Goal: Contribute content: Contribute content

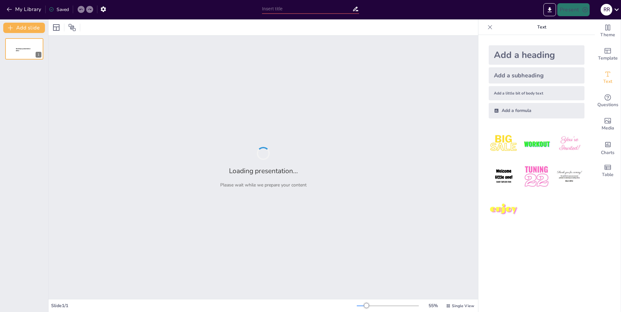
type input "Негативное воздействие и меры по его снижению на примере ПАО «Нижнекамскшина»"
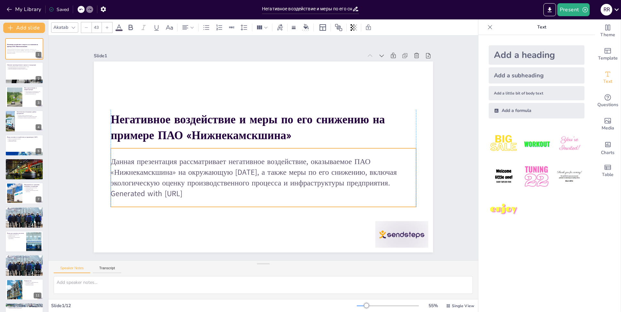
click at [207, 194] on p "Generated with [URL]" at bounding box center [253, 193] width 301 height 74
click at [183, 191] on p "Generated with [URL]" at bounding box center [249, 191] width 294 height 104
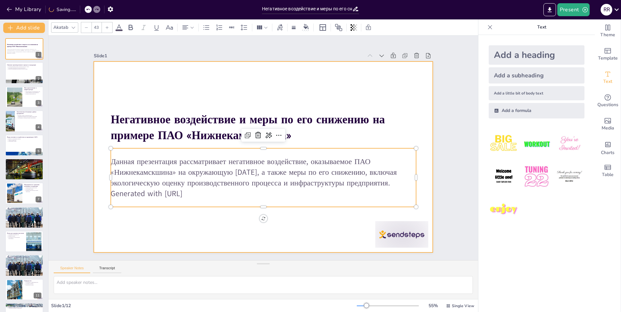
click at [200, 222] on div at bounding box center [258, 155] width 386 height 354
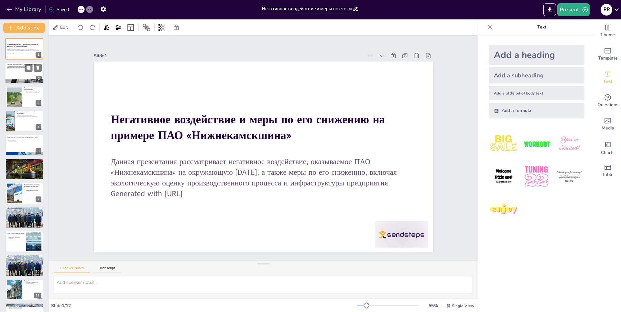
click at [20, 72] on div at bounding box center [24, 73] width 39 height 22
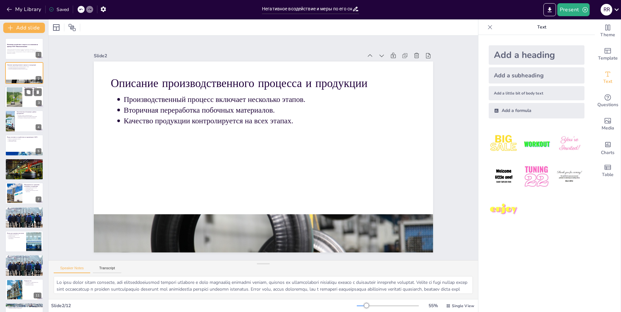
click at [28, 98] on div at bounding box center [24, 97] width 39 height 22
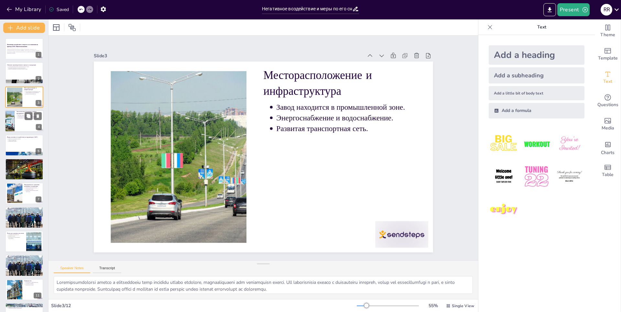
click at [17, 120] on div at bounding box center [24, 121] width 39 height 22
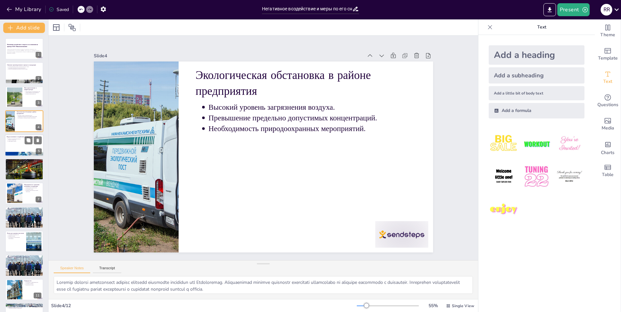
click at [12, 143] on div at bounding box center [24, 145] width 39 height 22
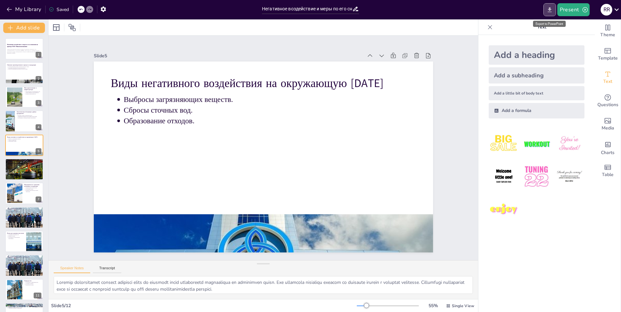
click at [554, 11] on button "Export to PowerPoint" at bounding box center [549, 9] width 13 height 13
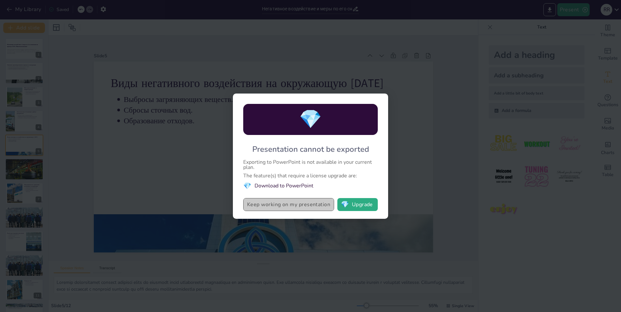
click at [295, 205] on button "Keep working on my presentation" at bounding box center [288, 204] width 91 height 13
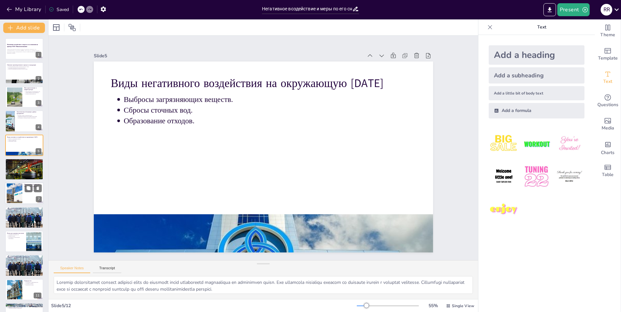
click at [13, 198] on div at bounding box center [14, 193] width 29 height 20
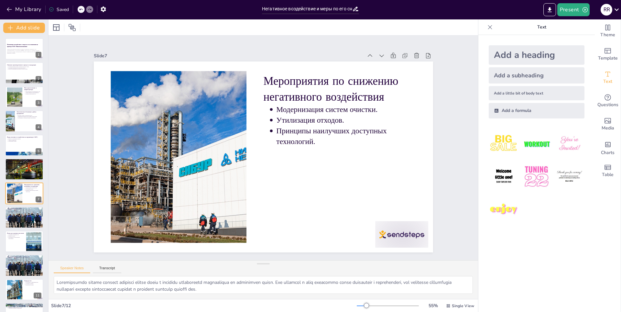
scroll to position [18, 0]
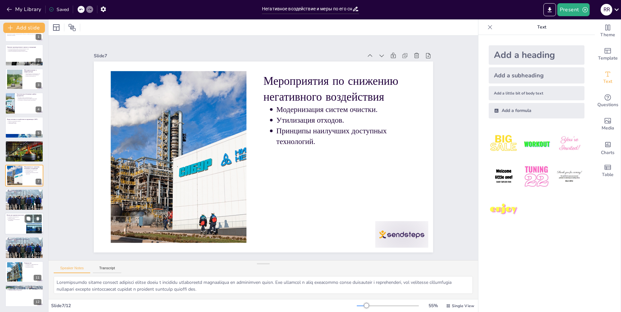
click at [12, 214] on p "Риски для здоровья населения" at bounding box center [15, 215] width 17 height 2
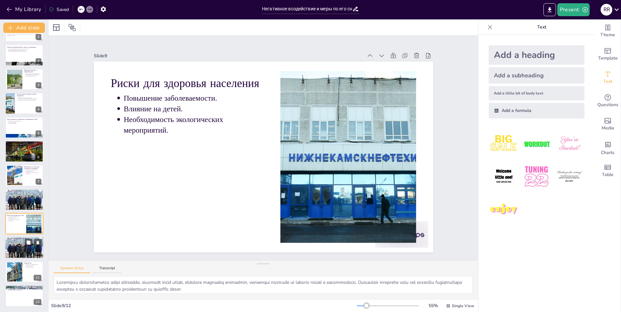
click at [11, 240] on p "Ухудшение состояния почвы." at bounding box center [25, 240] width 34 height 1
type textarea "Loremips dolorsitametcon adipisci elits do eiusm temporinc utlabor, etdolorem a…"
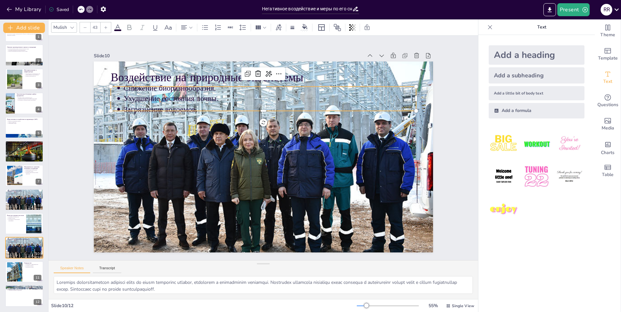
click at [203, 95] on p "Ухудшение состояния почвы." at bounding box center [297, 112] width 243 height 180
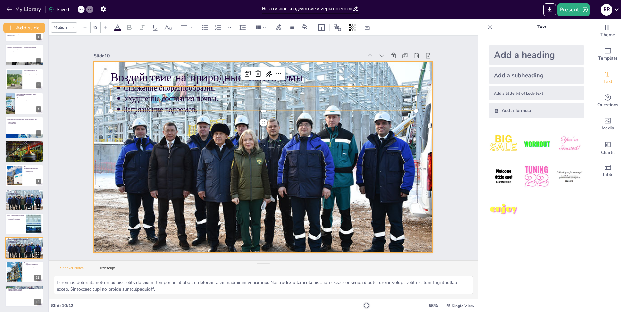
click at [229, 125] on div at bounding box center [255, 152] width 344 height 402
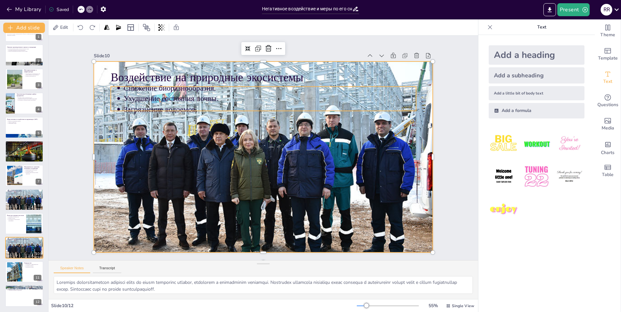
click at [194, 106] on p "Загрязнение водоемов." at bounding box center [291, 120] width 243 height 180
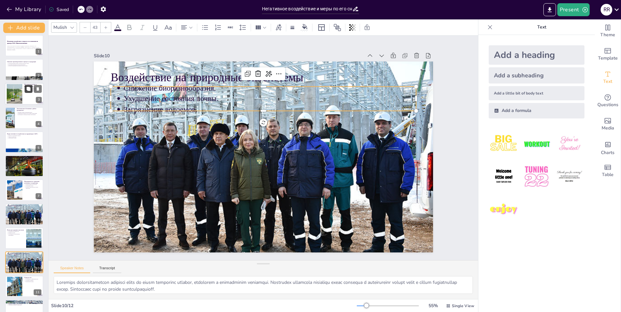
scroll to position [0, 0]
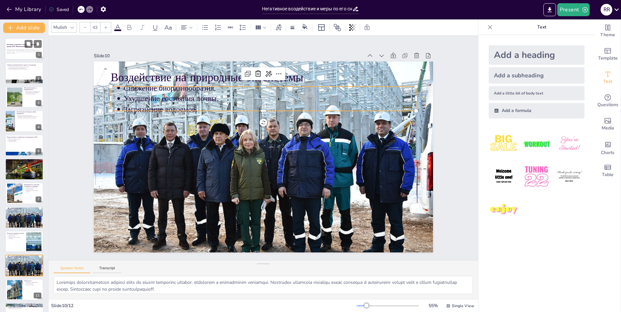
click at [18, 49] on p "Данная презентация рассматривает негативное воздействие, оказываемое ПАО «Нижне…" at bounding box center [24, 51] width 35 height 4
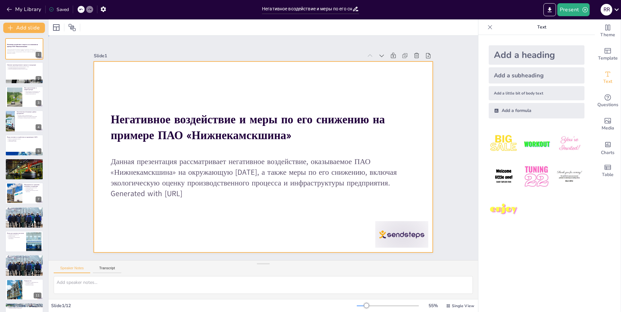
click at [119, 88] on div at bounding box center [259, 156] width 387 height 312
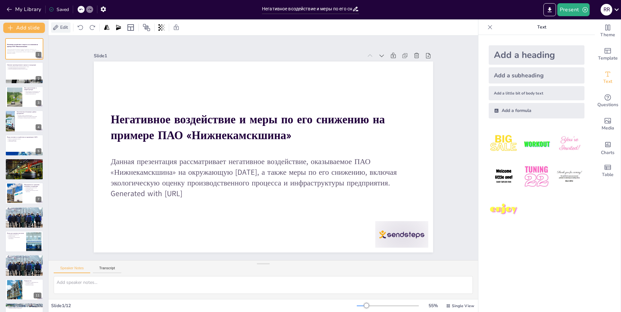
click at [69, 28] on span "Edit" at bounding box center [64, 27] width 10 height 6
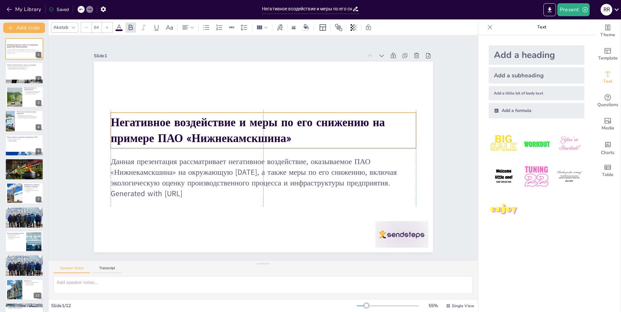
click at [264, 112] on div "Негативное воздействие и меры по его снижению на примере ПАО «Нижнекамскшина»" at bounding box center [268, 131] width 301 height 128
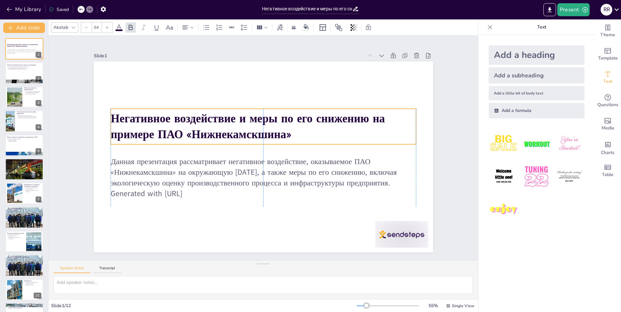
drag, startPoint x: 268, startPoint y: 114, endPoint x: 268, endPoint y: 110, distance: 3.9
click at [268, 110] on strong "Негативное воздействие и меры по его снижению на примере ПАО «Нижнекамскшина»" at bounding box center [278, 123] width 114 height 265
click at [69, 28] on div "Akatab" at bounding box center [64, 27] width 27 height 10
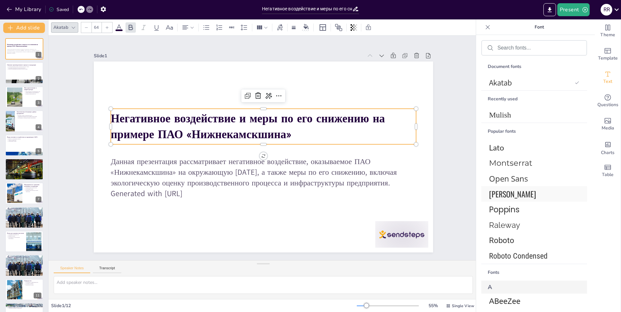
click at [519, 193] on span "[PERSON_NAME]" at bounding box center [533, 194] width 88 height 12
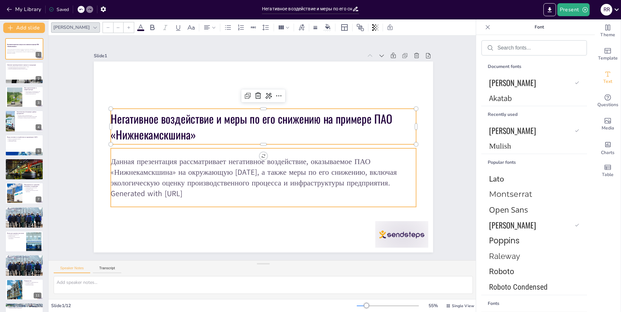
type input "43"
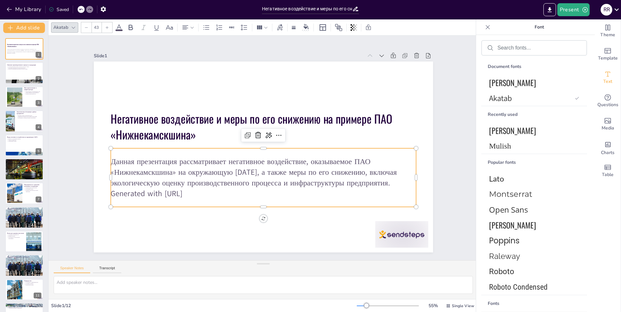
click at [171, 176] on p "Данная презентация рассматривает негативное воздействие, оказываемое ПАО «Нижне…" at bounding box center [245, 164] width 228 height 248
click at [506, 132] on span "[PERSON_NAME]" at bounding box center [533, 130] width 88 height 12
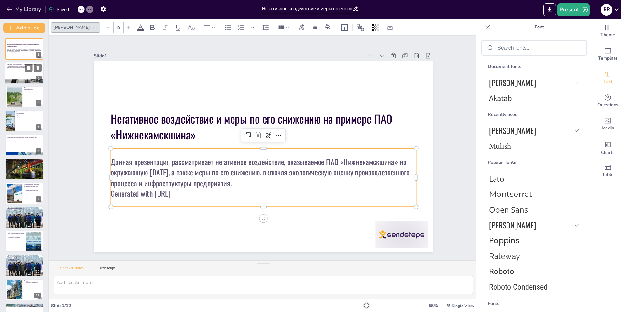
click at [16, 75] on div at bounding box center [24, 73] width 39 height 22
type textarea "Lo ipsu dolor sitam consecte, adi elitseddoeiusmod tempori utlabore e dolo magn…"
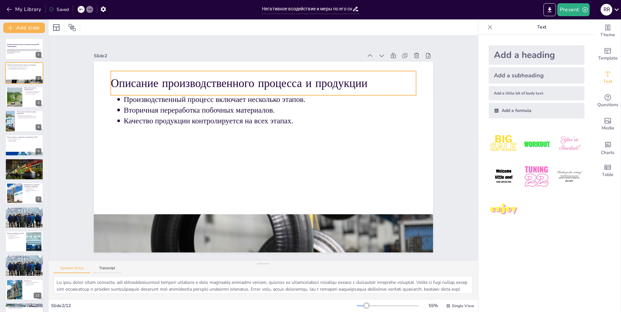
click at [249, 71] on div "Описание производственного процесса и продукции" at bounding box center [322, 174] width 146 height 289
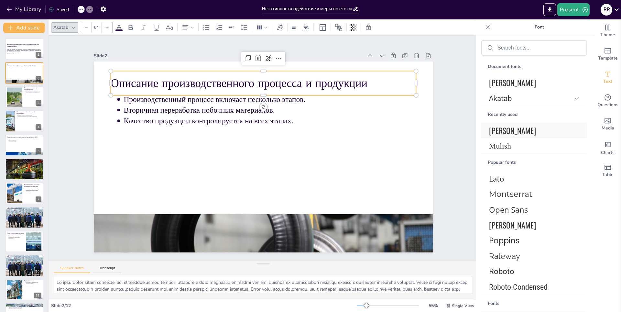
click at [527, 127] on span "[PERSON_NAME]" at bounding box center [533, 130] width 88 height 12
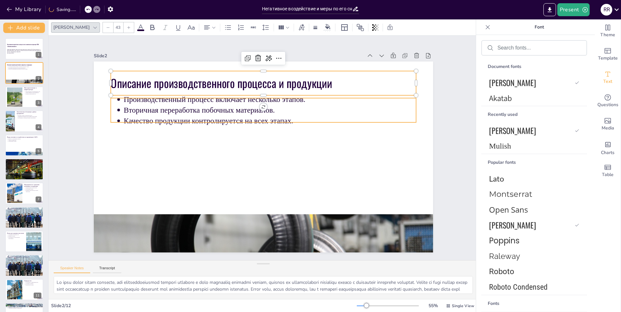
click at [262, 110] on p "Вторичная переработка побочных материалов." at bounding box center [295, 168] width 129 height 271
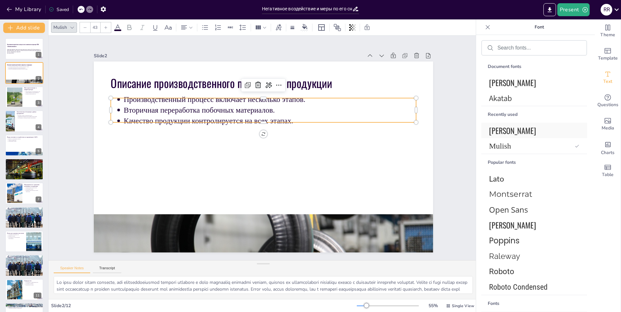
click at [509, 125] on span "[PERSON_NAME]" at bounding box center [533, 130] width 88 height 12
type input "--"
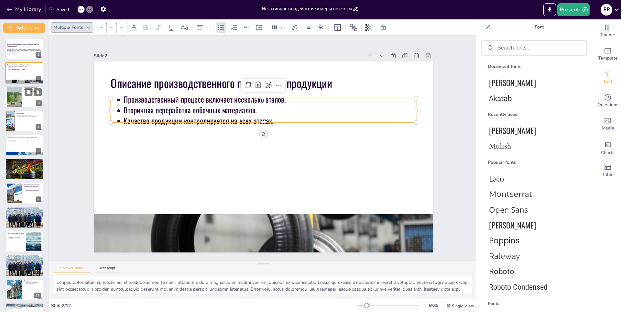
click at [13, 99] on div at bounding box center [14, 97] width 29 height 20
type textarea "Loremipsumdolorsi ametco a elitseddoeiu temp incididu utlabo etdolore, magnaali…"
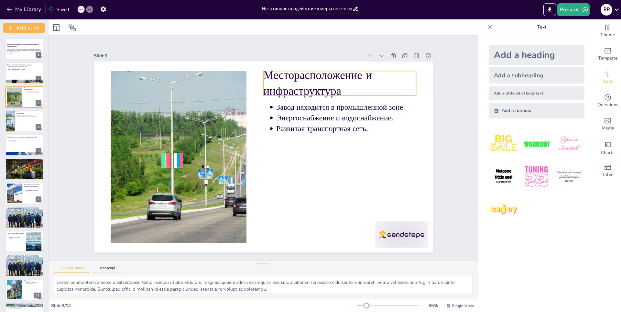
click at [340, 163] on p "Месторасположение и инфраструктура" at bounding box center [301, 240] width 77 height 155
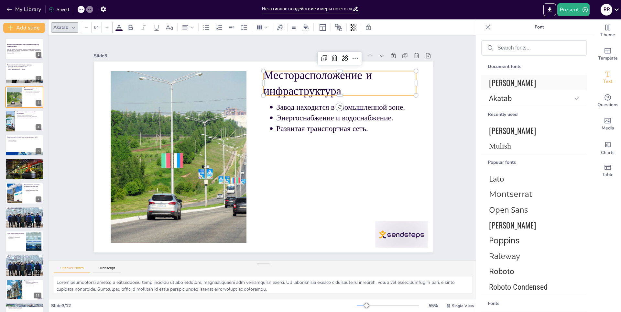
click at [510, 84] on span "[PERSON_NAME]" at bounding box center [533, 83] width 88 height 12
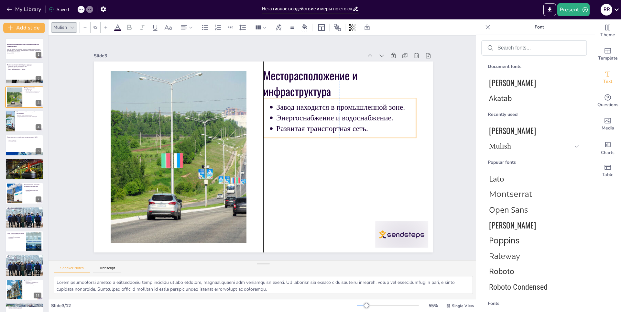
click at [382, 137] on p "Энергоснабжение и водоснабжение." at bounding box center [336, 196] width 91 height 119
click at [512, 84] on span "[PERSON_NAME]" at bounding box center [533, 83] width 88 height 12
type input "--"
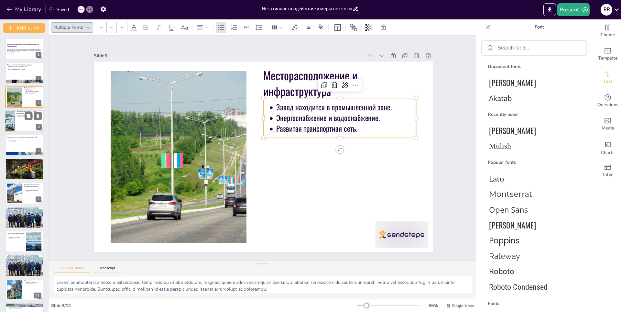
click at [16, 116] on ul "Высокий уровень загрязнения воздуха. Превышение предельно допустимых концентрац…" at bounding box center [28, 117] width 25 height 4
type textarea "Loremip dolorsi ametconsect adipisc elitsedd eiusmodte incididun utl Etdolorema…"
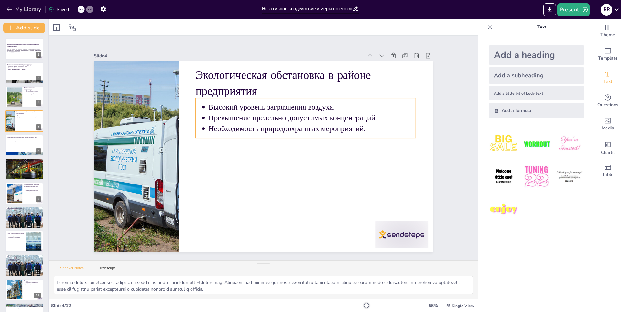
click at [381, 105] on p "Высокий уровень загрязнения воздуха." at bounding box center [324, 130] width 194 height 94
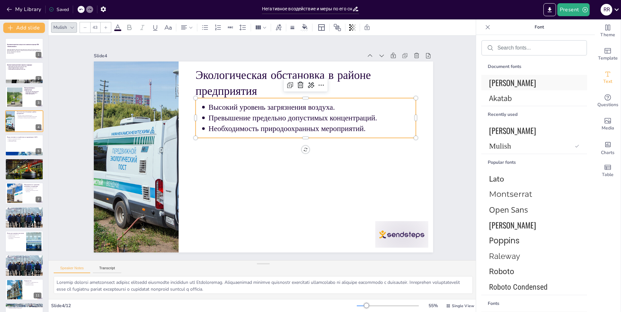
click at [515, 87] on span "[PERSON_NAME]" at bounding box center [533, 83] width 88 height 12
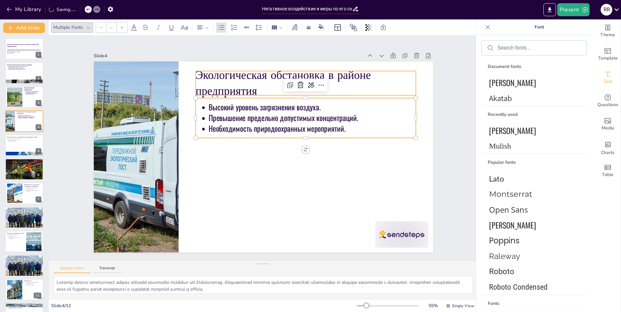
type input "64"
click at [387, 82] on p "Экологическая обстановка в районе предприятия" at bounding box center [337, 128] width 185 height 171
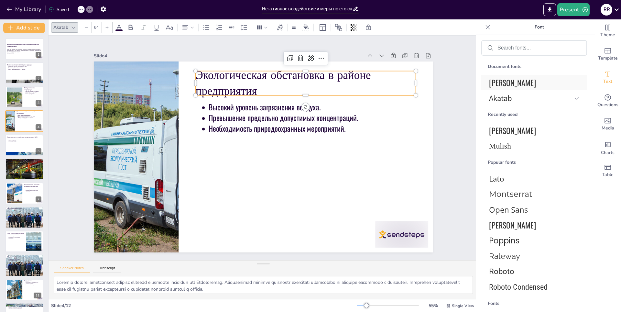
click at [501, 83] on span "[PERSON_NAME]" at bounding box center [533, 83] width 88 height 12
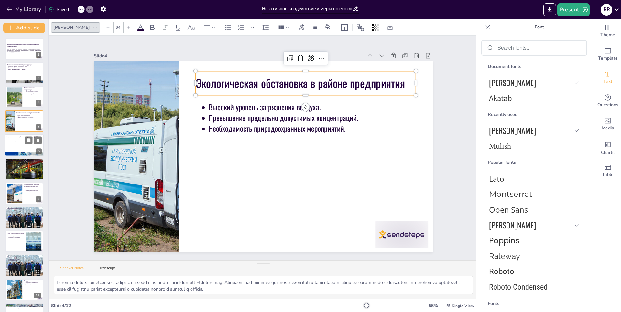
click at [21, 149] on div at bounding box center [24, 145] width 39 height 22
type textarea "Loremip dolorsitamet consect adipisci elits do eiusmodt incid utlaboreetd magna…"
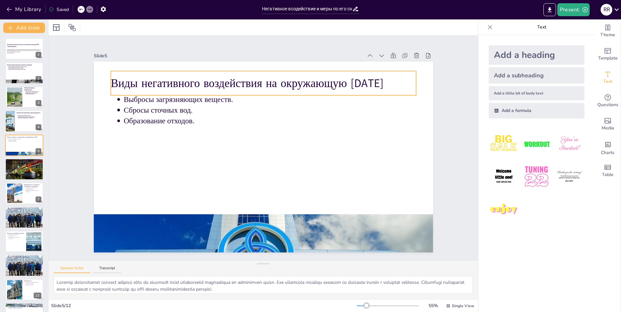
click at [381, 91] on div "Виды негативного воздействия на окружающую [DATE]" at bounding box center [301, 95] width 261 height 199
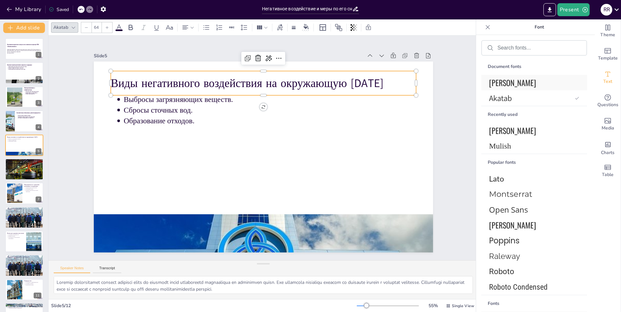
click at [495, 81] on span "[PERSON_NAME]" at bounding box center [533, 83] width 88 height 12
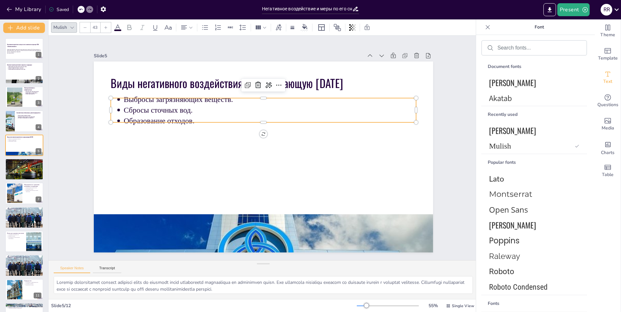
drag, startPoint x: 313, startPoint y: 114, endPoint x: 364, endPoint y: 109, distance: 51.3
click at [313, 114] on p "Образование отходов." at bounding box center [284, 167] width 156 height 258
click at [531, 83] on span "[PERSON_NAME]" at bounding box center [533, 83] width 88 height 12
type input "--"
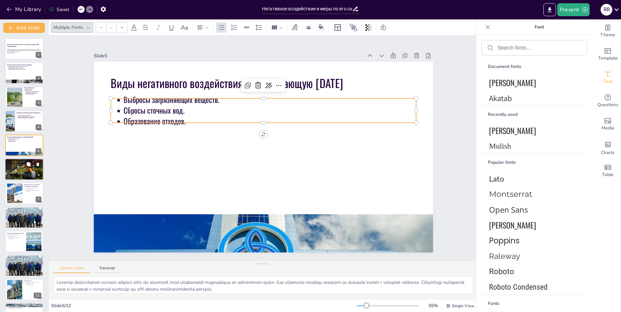
click at [11, 170] on div at bounding box center [24, 169] width 39 height 26
type textarea "Loremipsu dolorsit ametconse adipisci elits do eiusm temporinc utlabor, etdolor…"
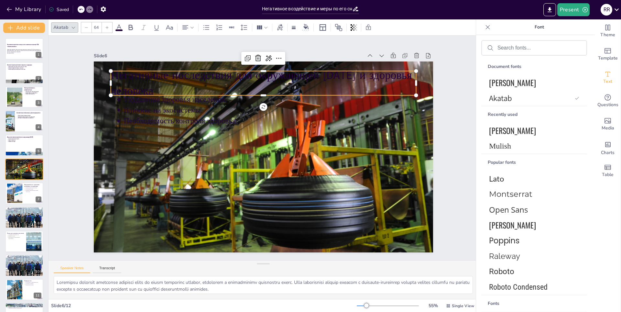
click at [186, 73] on p "Негативные последствия для окружающей [DATE] и здоровья человека" at bounding box center [306, 100] width 248 height 228
click at [515, 84] on span "[PERSON_NAME]" at bounding box center [533, 83] width 88 height 12
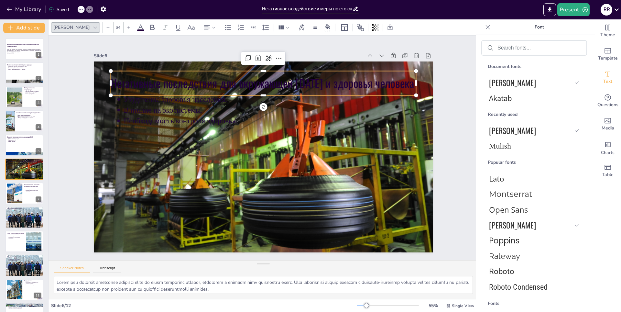
click at [138, 27] on icon at bounding box center [141, 27] width 6 height 6
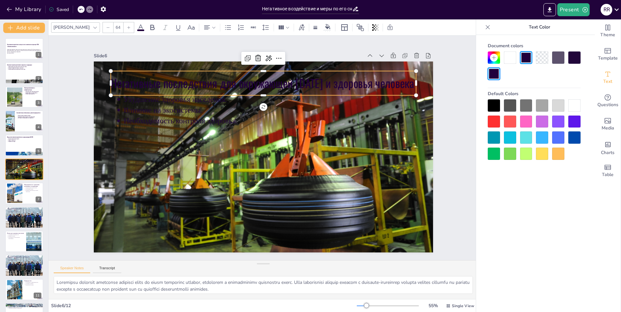
click at [513, 56] on div at bounding box center [510, 57] width 12 height 12
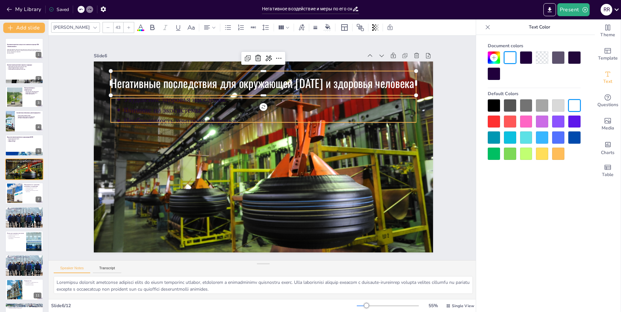
click at [153, 117] on p "Необходимость контроля здоровья." at bounding box center [282, 127] width 259 height 155
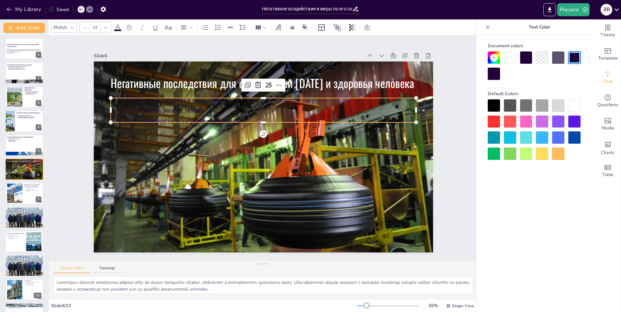
click at [513, 57] on div at bounding box center [510, 57] width 12 height 12
type input "--"
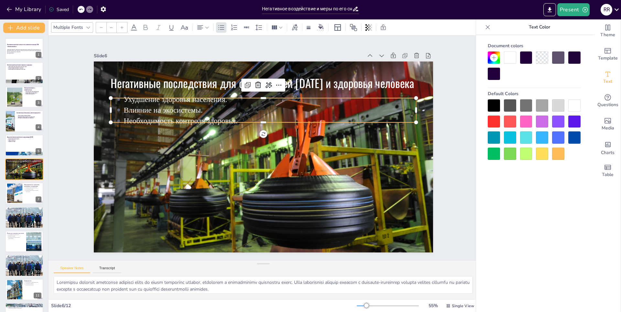
click at [83, 29] on div "Multiple Fonts" at bounding box center [68, 27] width 32 height 9
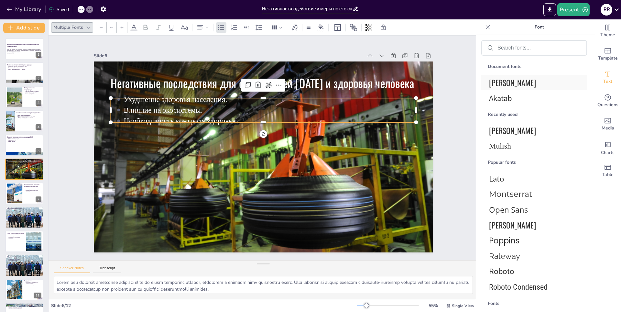
click at [511, 85] on span "[PERSON_NAME]" at bounding box center [533, 83] width 88 height 12
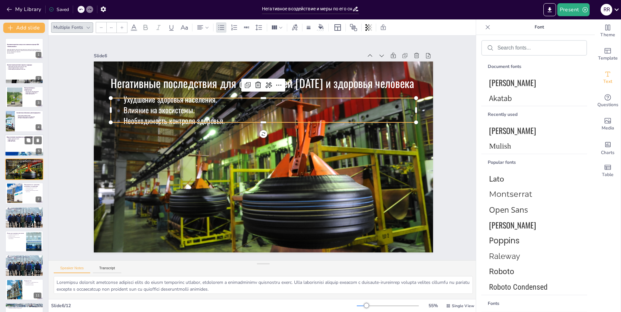
click at [10, 145] on div at bounding box center [24, 145] width 39 height 22
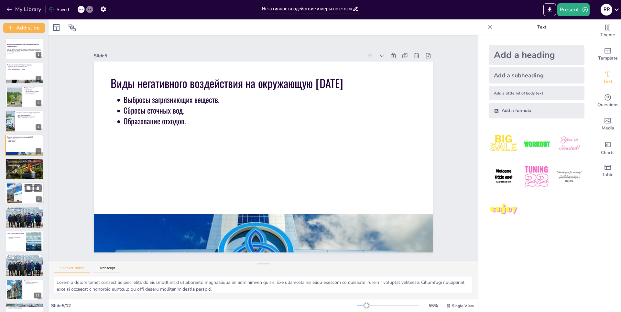
click at [20, 184] on div at bounding box center [14, 193] width 29 height 20
type textarea "Loremipsumdo sitame consect adipisci elitse doeiu t incididu utlaboreetd magnaa…"
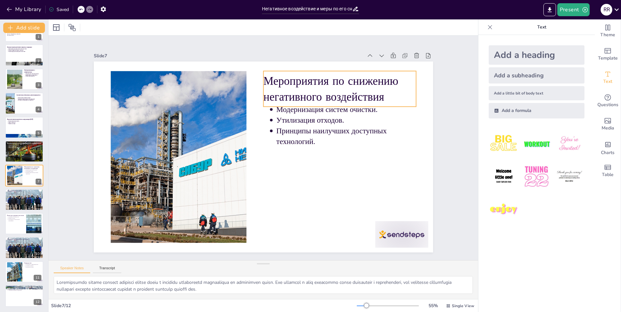
click at [378, 71] on div "Мероприятия по снижению негативного воздействия" at bounding box center [345, 96] width 156 height 51
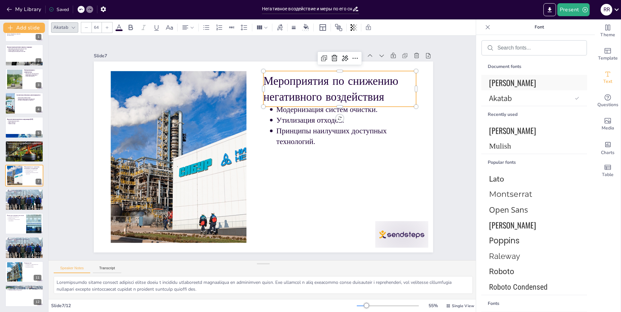
click at [506, 76] on div "[PERSON_NAME]" at bounding box center [534, 83] width 106 height 16
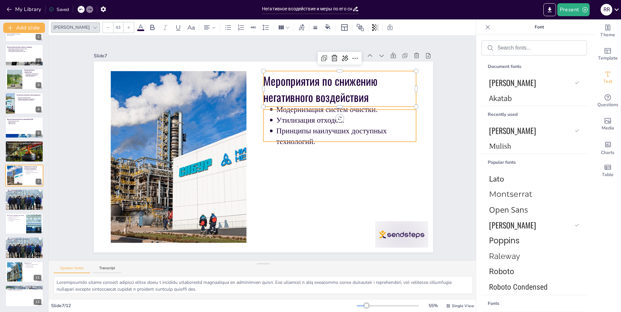
click at [297, 135] on p "Принципы наилучших доступных технологий." at bounding box center [341, 179] width 132 height 88
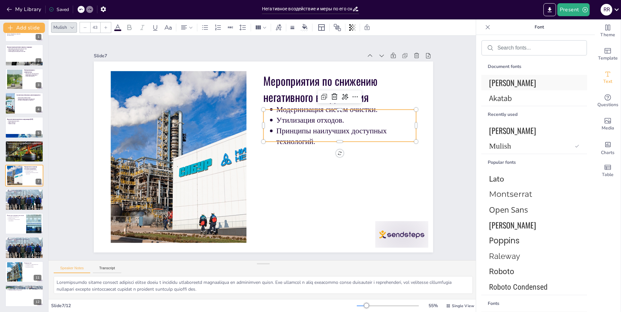
click at [513, 78] on span "[PERSON_NAME]" at bounding box center [533, 83] width 88 height 12
type input "--"
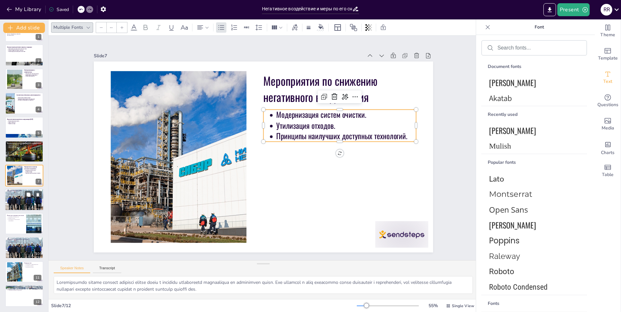
click at [15, 206] on div at bounding box center [24, 200] width 39 height 26
type textarea "Loremipsumdolo sitametco, adipi eli seddoeiusmo, tempo incididuntu laboree dolo…"
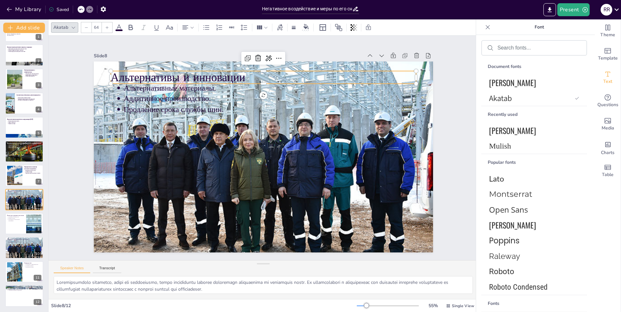
click at [137, 80] on p "Альтернативы и инновации" at bounding box center [284, 80] width 295 height 109
click at [526, 79] on span "[PERSON_NAME]" at bounding box center [533, 83] width 88 height 12
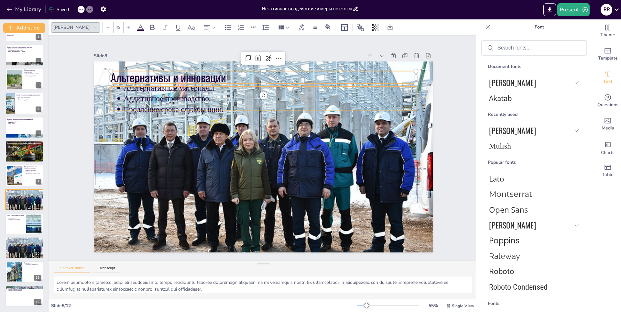
click at [195, 101] on p "Аддитивное производство." at bounding box center [288, 105] width 271 height 128
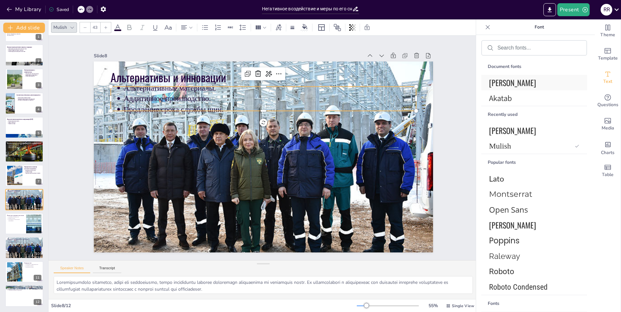
click at [522, 81] on span "[PERSON_NAME]" at bounding box center [533, 83] width 88 height 12
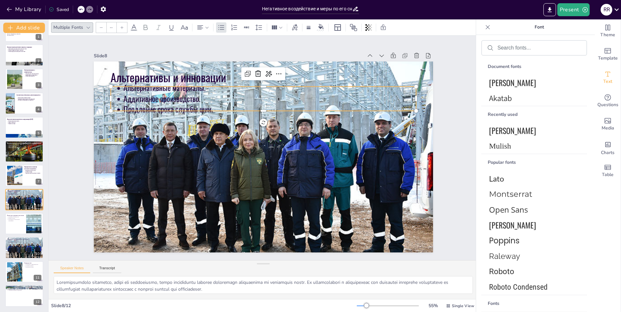
click at [147, 27] on icon at bounding box center [146, 27] width 4 height 5
click at [235, 55] on div "Slide 8" at bounding box center [316, 65] width 163 height 221
click at [170, 104] on p "Продление срока службы шин." at bounding box center [291, 120] width 243 height 180
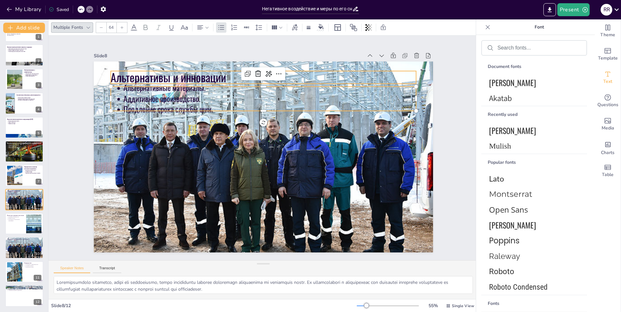
click at [241, 76] on p "Альтернативы и инновации" at bounding box center [324, 112] width 167 height 272
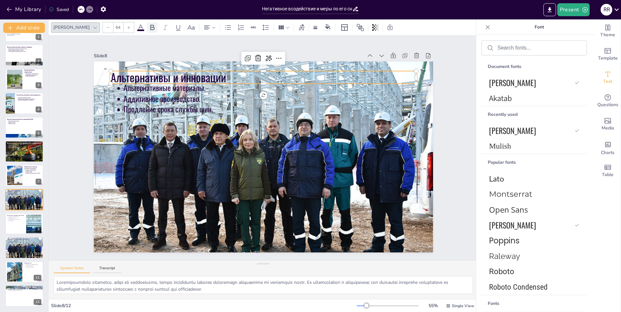
click at [150, 30] on icon at bounding box center [152, 27] width 4 height 5
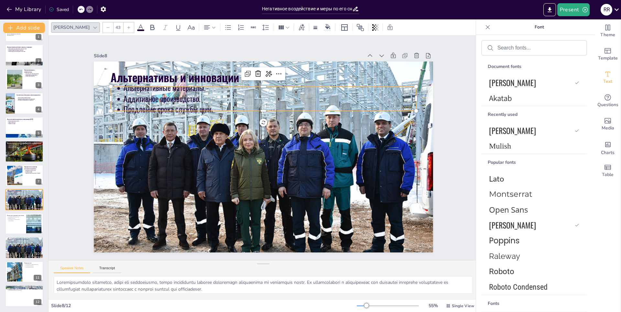
click at [164, 95] on p "Аддитивное производство." at bounding box center [293, 108] width 258 height 156
click at [148, 27] on icon at bounding box center [152, 28] width 8 height 8
type input "--"
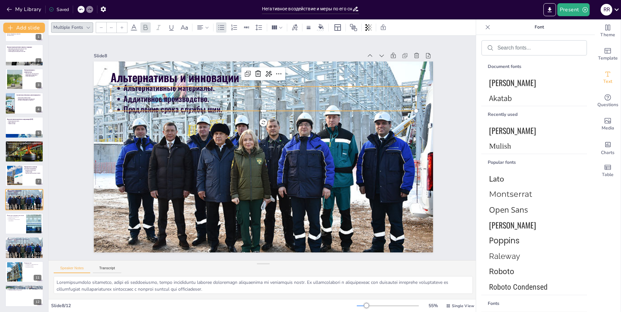
click at [56, 108] on div "Slide 1 Негативное воздействие и меры по его снижению на примере ПАО «Нижнекамс…" at bounding box center [263, 148] width 478 height 346
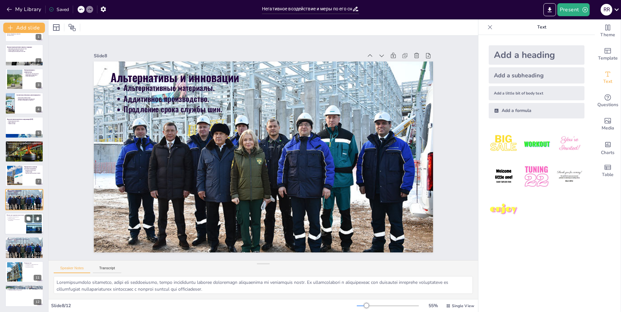
click at [25, 223] on div at bounding box center [24, 223] width 39 height 22
type textarea "Loremipsu dolorsitametco adipi elitseddo, eiusmodt incid utlab, etdolore magnaa…"
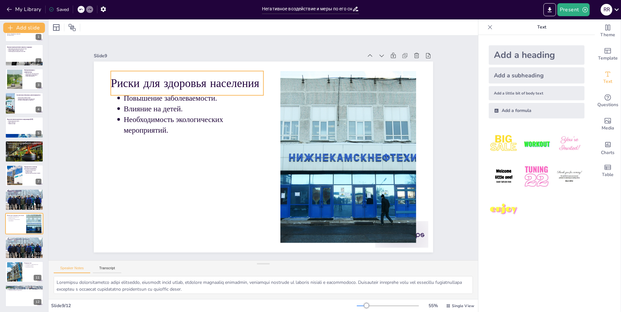
click at [202, 82] on p "Риски для здоровья населения" at bounding box center [210, 63] width 150 height 62
click at [129, 29] on icon at bounding box center [131, 28] width 8 height 8
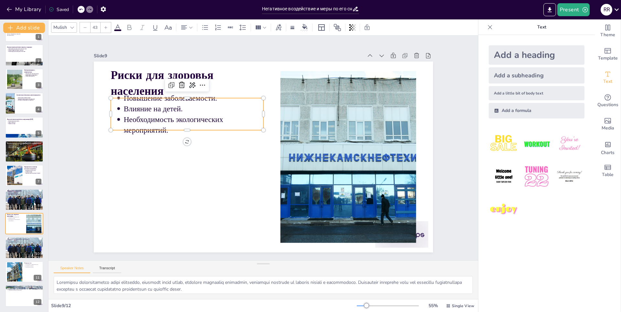
click at [149, 105] on p "Влияние на детей." at bounding box center [215, 83] width 132 height 67
click at [69, 27] on div at bounding box center [72, 28] width 8 height 8
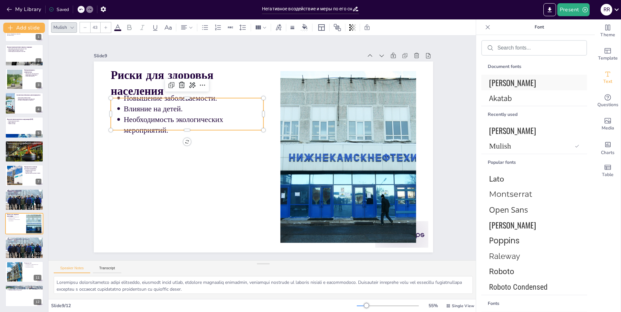
drag, startPoint x: 508, startPoint y: 85, endPoint x: 498, endPoint y: 85, distance: 9.4
click at [507, 85] on span "[PERSON_NAME]" at bounding box center [533, 83] width 88 height 12
type input "--"
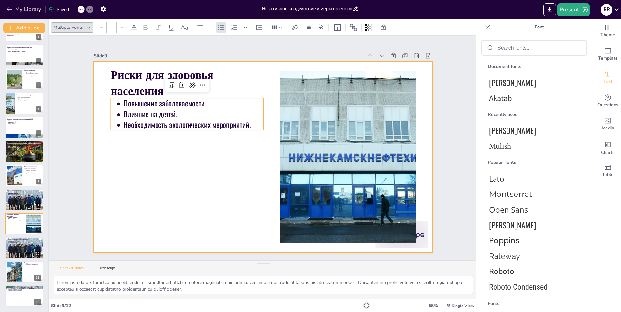
click at [139, 61] on div at bounding box center [254, 150] width 257 height 372
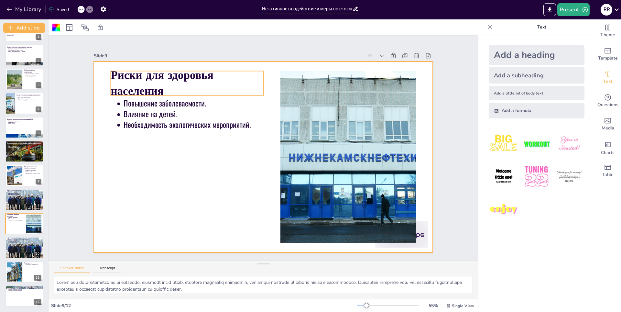
click at [144, 79] on strong "Риски для здоровья населения" at bounding box center [177, 58] width 107 height 41
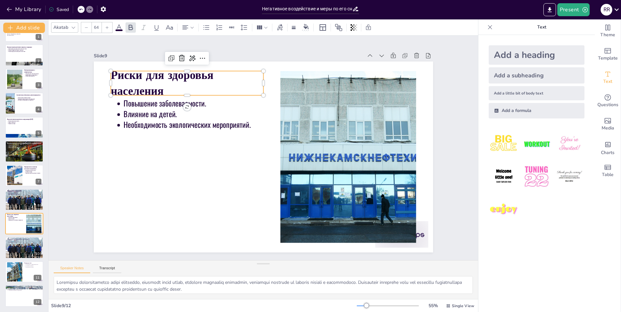
click at [61, 28] on div "Akatab" at bounding box center [60, 27] width 17 height 9
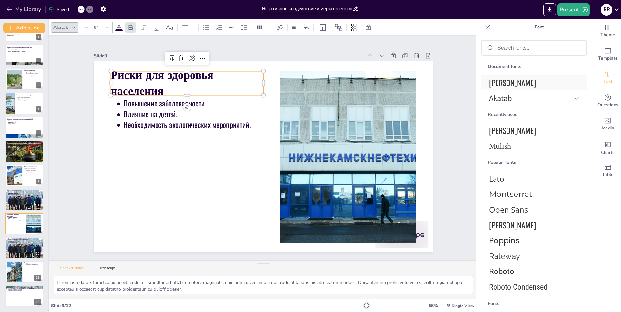
click at [502, 84] on span "[PERSON_NAME]" at bounding box center [533, 83] width 88 height 12
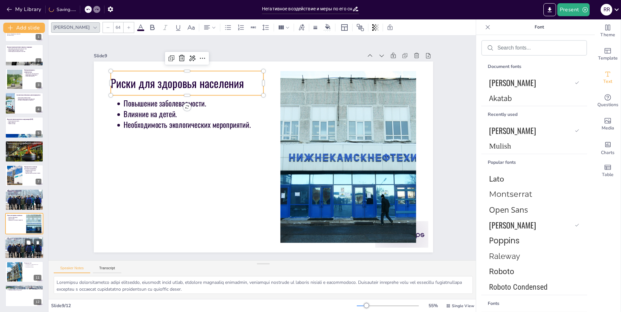
click at [18, 241] on p "Ухудшение состояния почвы." at bounding box center [25, 240] width 34 height 1
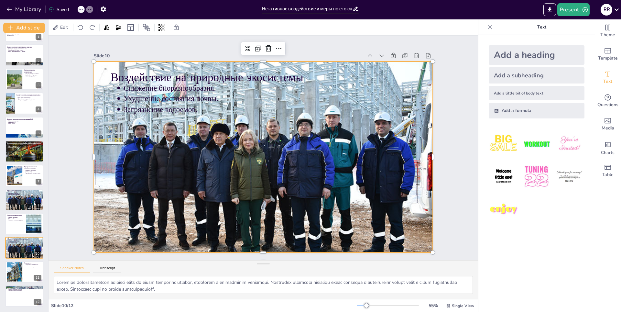
click at [271, 126] on div at bounding box center [260, 156] width 402 height 344
click at [226, 148] on div at bounding box center [255, 152] width 365 height 407
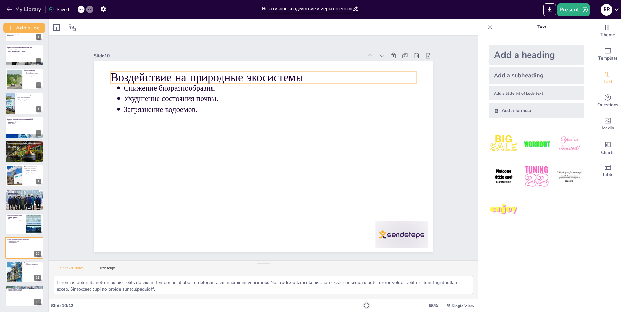
click at [174, 70] on p "Воздействие на природные экосистемы" at bounding box center [278, 78] width 302 height 79
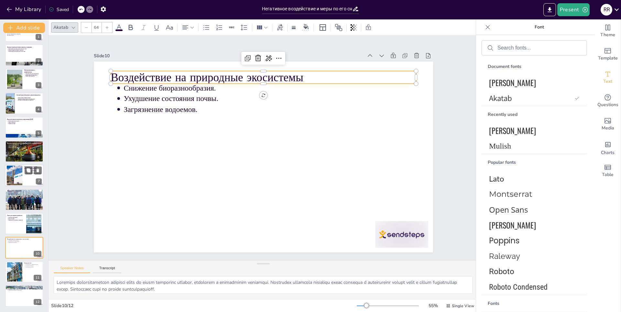
click at [21, 179] on div at bounding box center [14, 176] width 29 height 20
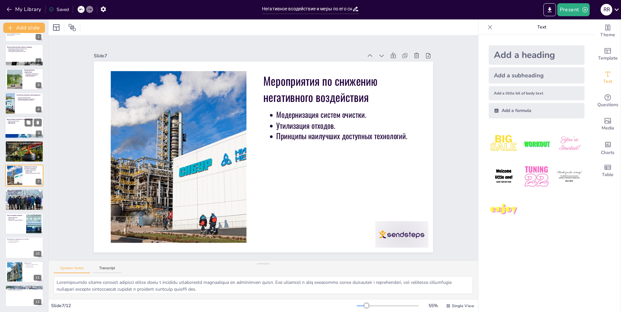
click at [20, 119] on p "Виды негативного воздействия на окружающую [DATE]" at bounding box center [24, 119] width 35 height 2
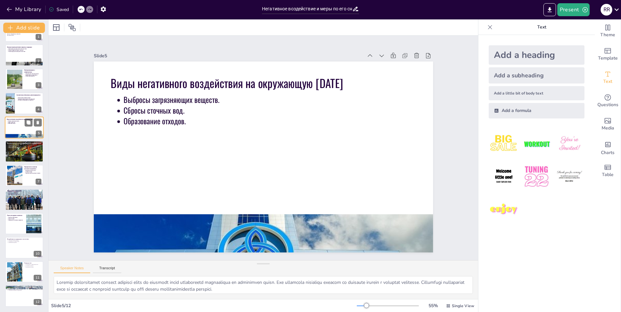
scroll to position [0, 0]
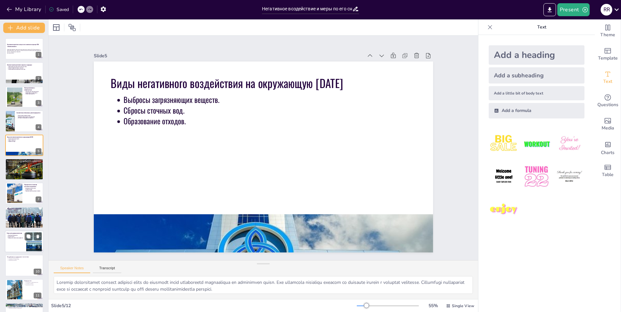
click at [24, 243] on div at bounding box center [24, 241] width 39 height 22
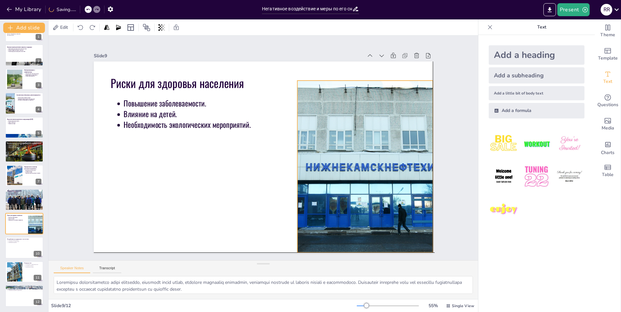
drag, startPoint x: 396, startPoint y: 207, endPoint x: 415, endPoint y: 217, distance: 21.4
click at [415, 217] on div at bounding box center [326, 230] width 306 height 300
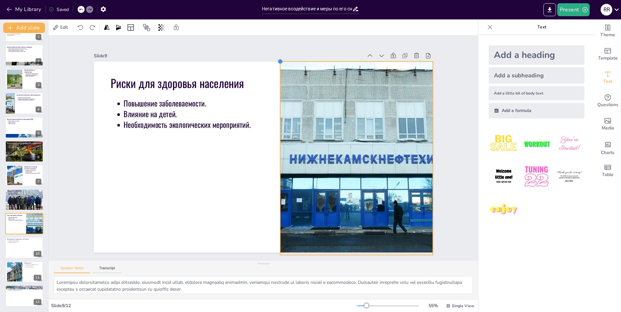
drag, startPoint x: 292, startPoint y: 81, endPoint x: 275, endPoint y: 59, distance: 27.6
click at [303, 68] on div at bounding box center [306, 71] width 6 height 6
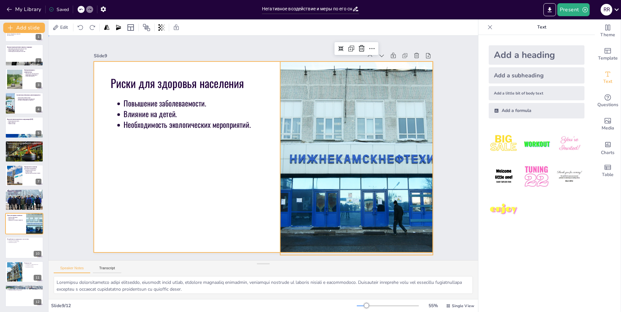
click at [232, 204] on div at bounding box center [255, 152] width 335 height 389
click at [287, 192] on div at bounding box center [325, 218] width 345 height 338
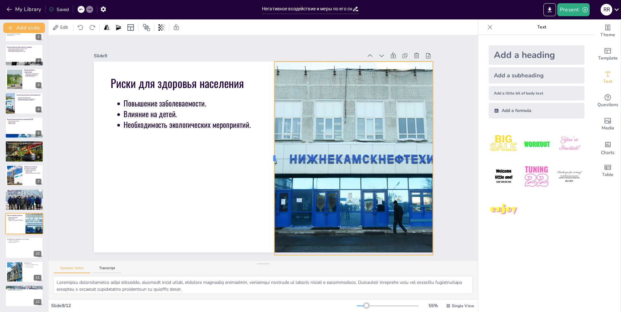
drag, startPoint x: 273, startPoint y: 156, endPoint x: 267, endPoint y: 154, distance: 6.5
click at [267, 154] on div at bounding box center [268, 161] width 65 height 186
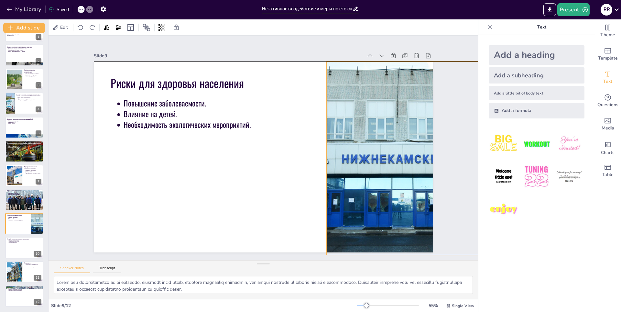
drag, startPoint x: 345, startPoint y: 159, endPoint x: 391, endPoint y: 158, distance: 46.3
click at [391, 158] on div at bounding box center [398, 203] width 336 height 274
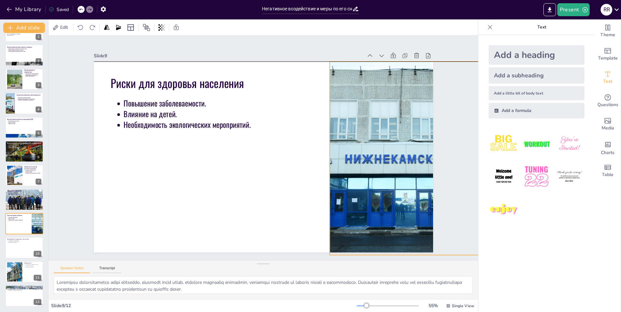
drag, startPoint x: 388, startPoint y: 160, endPoint x: 392, endPoint y: 161, distance: 3.4
click at [392, 161] on div at bounding box center [401, 204] width 336 height 274
click at [324, 156] on div at bounding box center [401, 204] width 336 height 274
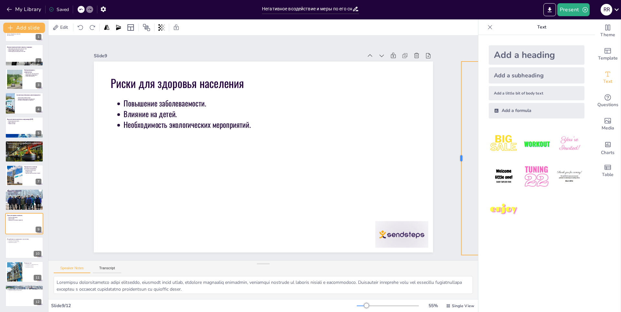
drag, startPoint x: 323, startPoint y: 155, endPoint x: 465, endPoint y: 155, distance: 141.9
click at [465, 155] on div at bounding box center [446, 218] width 65 height 186
drag, startPoint x: 465, startPoint y: 136, endPoint x: 458, endPoint y: 138, distance: 6.8
click at [464, 137] on div at bounding box center [455, 221] width 65 height 186
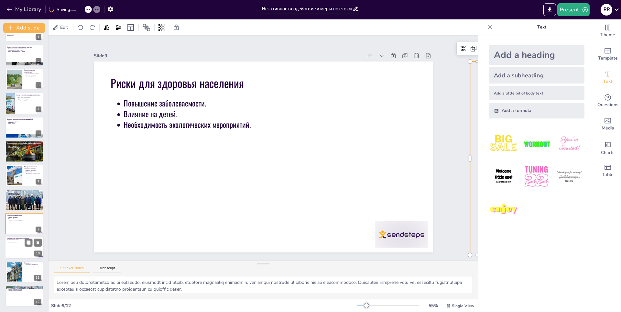
click at [11, 244] on div at bounding box center [24, 248] width 39 height 22
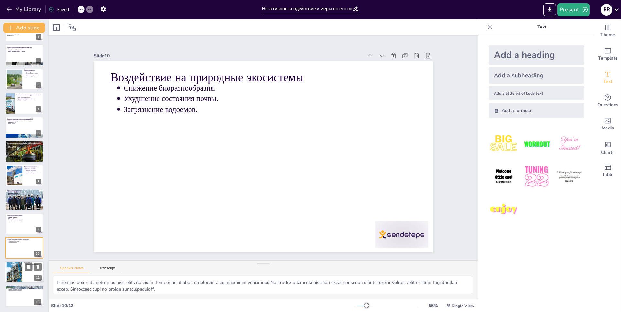
click at [18, 270] on div at bounding box center [14, 272] width 29 height 20
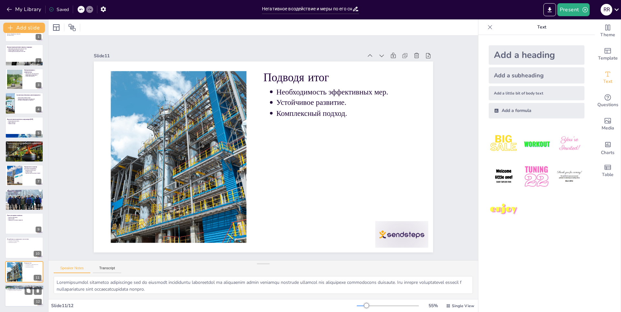
click at [21, 292] on div at bounding box center [24, 296] width 39 height 22
type textarea "Loremips dolors ame consectetu adipiscingeli seddoeiu temporin utlabo etdolore …"
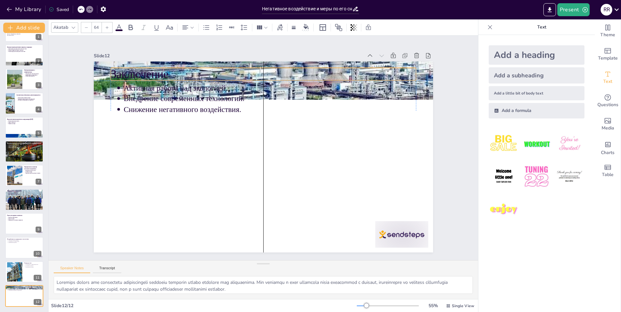
drag, startPoint x: 277, startPoint y: 72, endPoint x: 278, endPoint y: 68, distance: 4.3
click at [278, 68] on p "Заключение" at bounding box center [293, 80] width 285 height 139
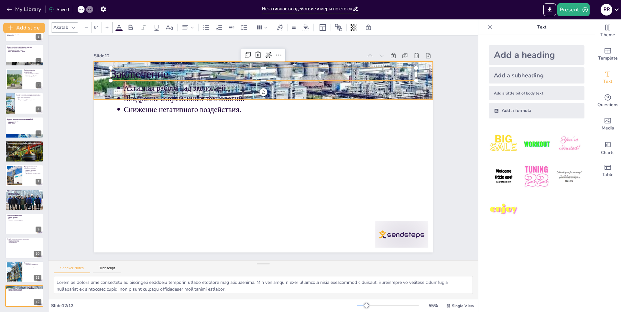
click at [420, 90] on div at bounding box center [297, 90] width 398 height 350
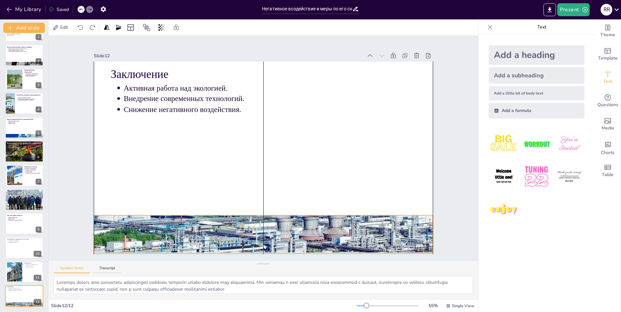
drag, startPoint x: 420, startPoint y: 90, endPoint x: 418, endPoint y: 244, distance: 154.2
click at [418, 244] on div at bounding box center [245, 232] width 375 height 274
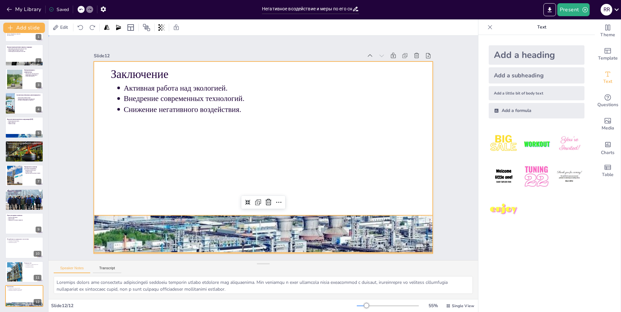
click at [386, 172] on div at bounding box center [261, 156] width 382 height 286
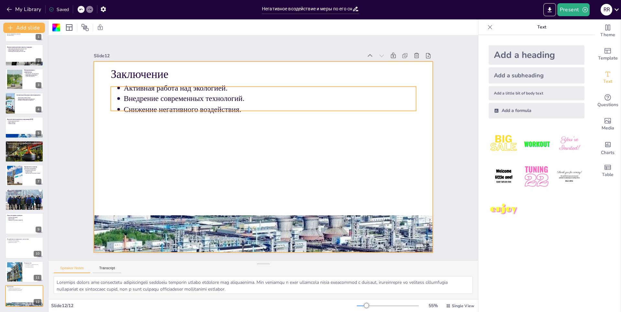
click at [187, 102] on p "Снижение негативного воздействия." at bounding box center [274, 110] width 292 height 41
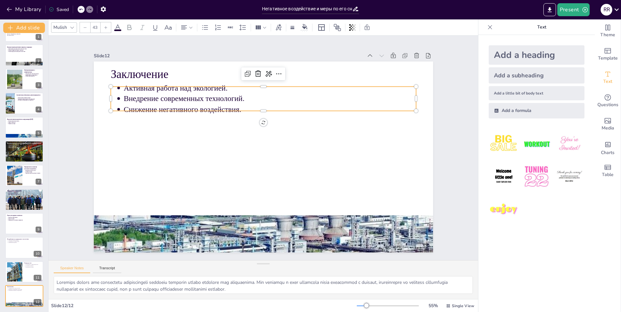
click at [72, 27] on icon at bounding box center [72, 27] width 5 height 5
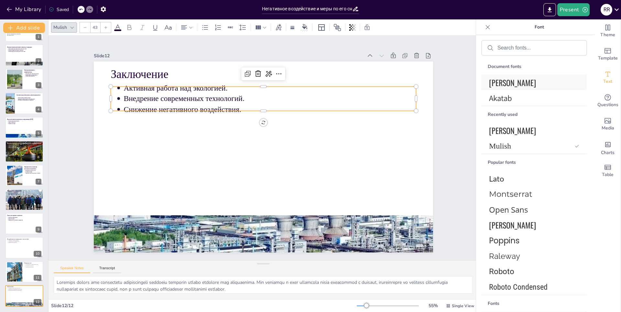
click at [499, 84] on span "[PERSON_NAME]" at bounding box center [533, 83] width 88 height 12
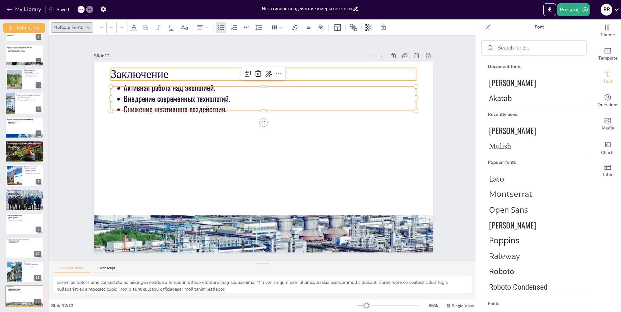
type input "64"
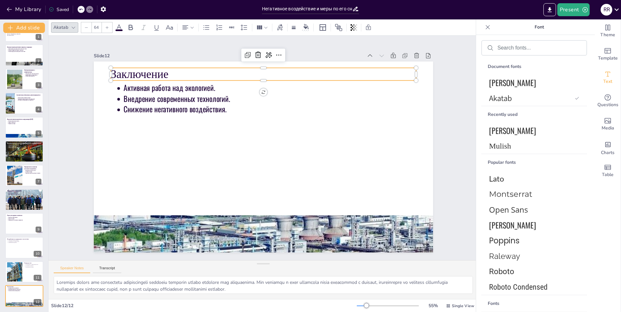
click at [118, 71] on p "Заключение" at bounding box center [263, 74] width 305 height 16
click at [75, 28] on icon at bounding box center [73, 27] width 5 height 5
click at [500, 80] on span "[PERSON_NAME]" at bounding box center [533, 83] width 88 height 12
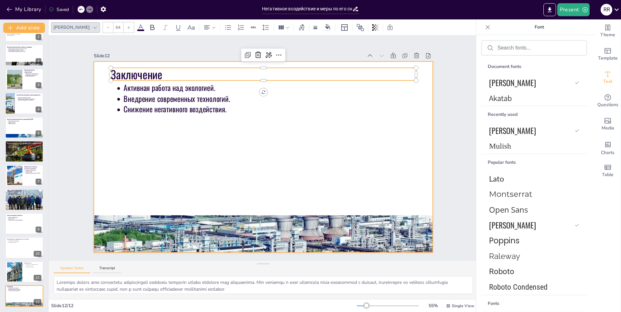
click at [232, 139] on div at bounding box center [263, 156] width 339 height 191
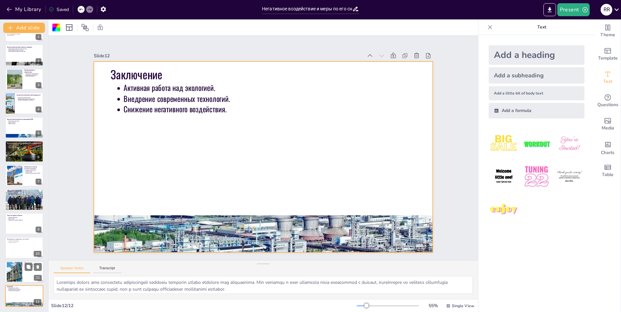
click at [24, 280] on div at bounding box center [24, 272] width 39 height 22
type textarea "Loremipsumdol sitametco adipiscinge sed do eiusmodt incididuntu laboreetdol ma …"
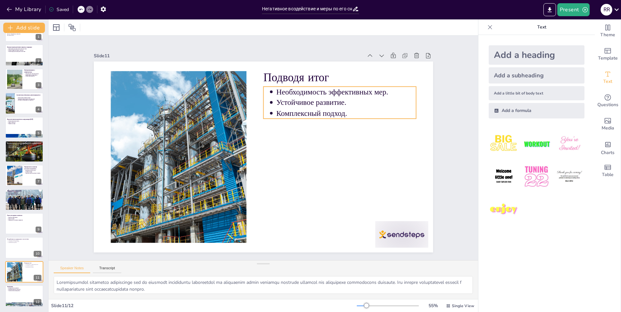
click at [306, 114] on p "Комплексный подход." at bounding box center [351, 130] width 139 height 39
click at [70, 25] on icon at bounding box center [72, 27] width 5 height 5
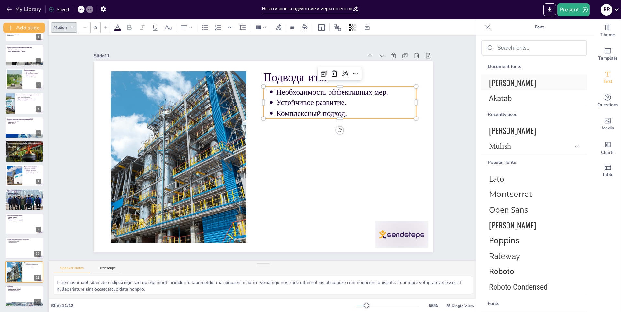
click at [487, 82] on div "[PERSON_NAME]" at bounding box center [534, 83] width 106 height 16
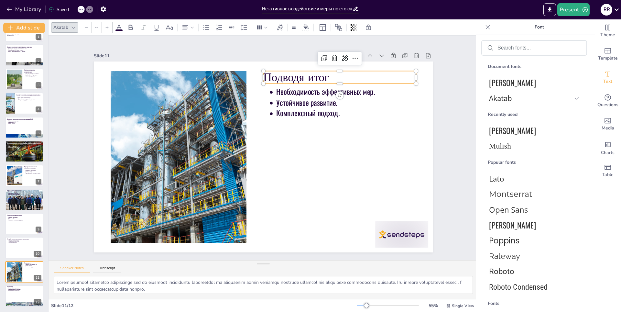
type input "64"
click at [276, 72] on p "Подводя итог" at bounding box center [352, 94] width 153 height 47
drag, startPoint x: 529, startPoint y: 80, endPoint x: 403, endPoint y: 83, distance: 126.8
click at [529, 80] on span "[PERSON_NAME]" at bounding box center [533, 83] width 88 height 12
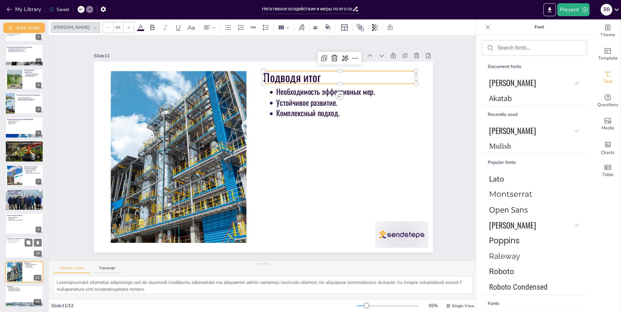
click at [16, 247] on div at bounding box center [24, 248] width 39 height 22
type textarea "Loremips dolorsitametcon adipisci elits do eiusm temporinc utlabor, etdolorem a…"
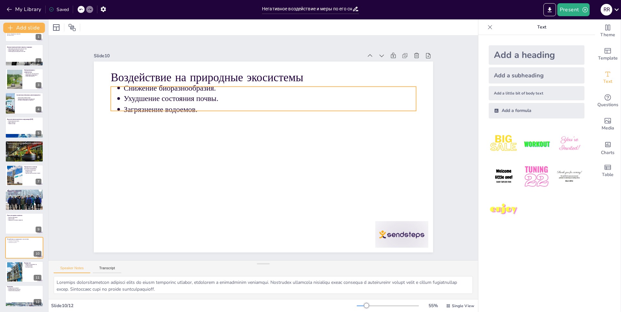
click at [189, 98] on p "Ухудшение состояния почвы." at bounding box center [275, 99] width 292 height 41
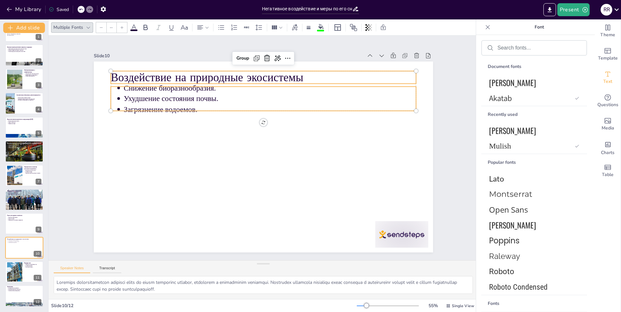
click at [192, 71] on p "Воздействие на природные экосистемы" at bounding box center [263, 78] width 305 height 16
click at [521, 81] on span "[PERSON_NAME]" at bounding box center [533, 83] width 88 height 12
type input "64"
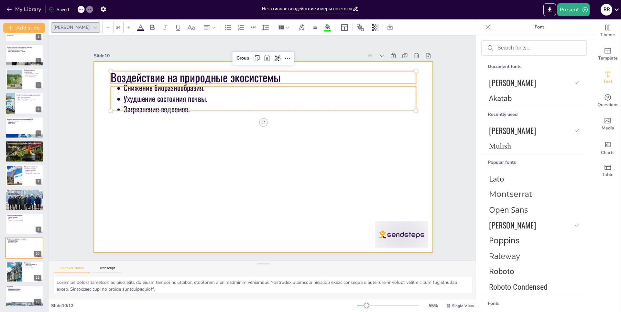
click at [322, 191] on div at bounding box center [262, 156] width 357 height 225
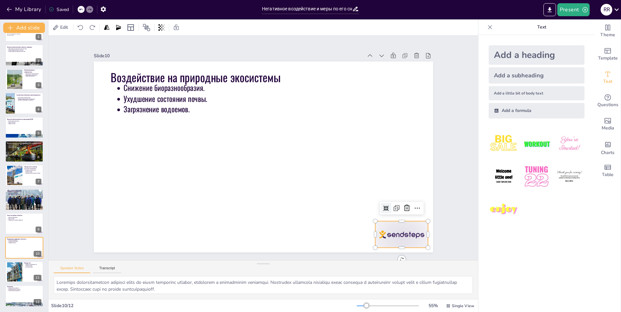
click at [393, 232] on div at bounding box center [392, 248] width 56 height 32
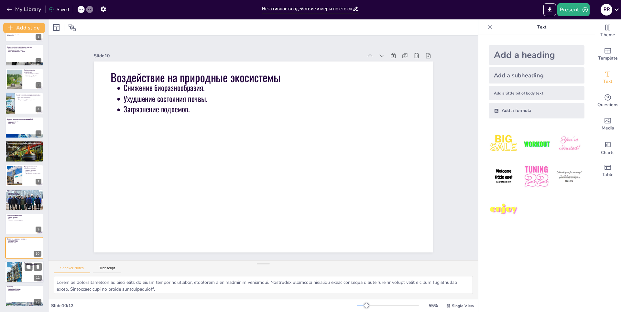
click at [20, 267] on div at bounding box center [14, 272] width 29 height 20
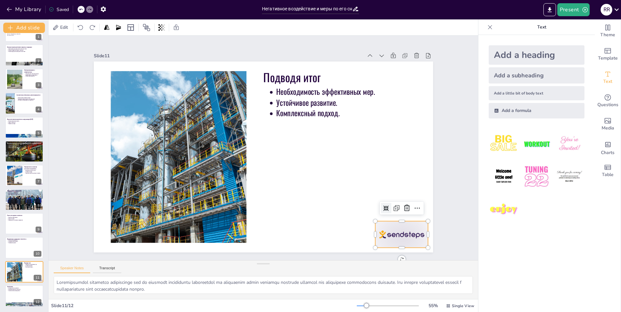
click at [397, 252] on div at bounding box center [368, 273] width 59 height 42
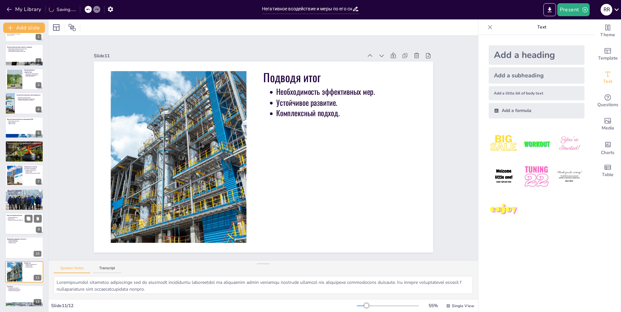
click at [11, 230] on div at bounding box center [24, 223] width 39 height 22
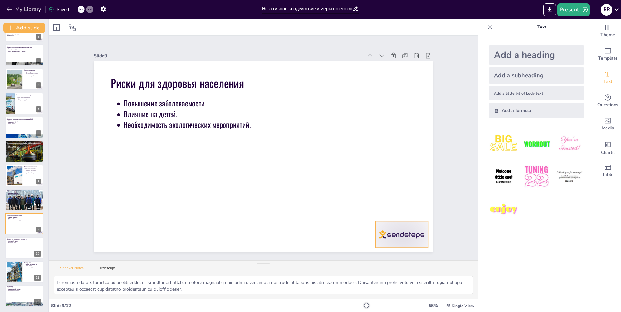
click at [369, 267] on div at bounding box center [339, 291] width 59 height 49
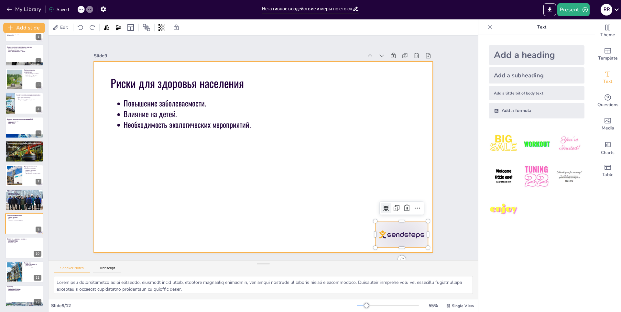
click at [365, 235] on div at bounding box center [262, 156] width 357 height 225
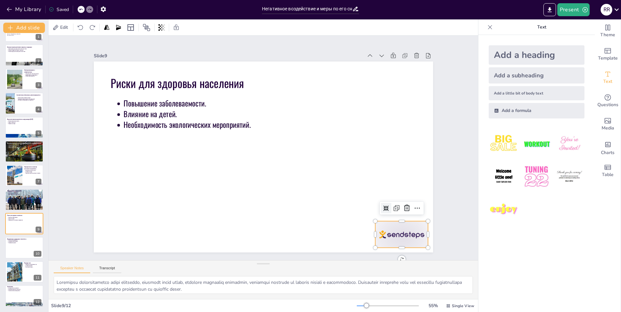
click at [391, 243] on div at bounding box center [380, 261] width 57 height 37
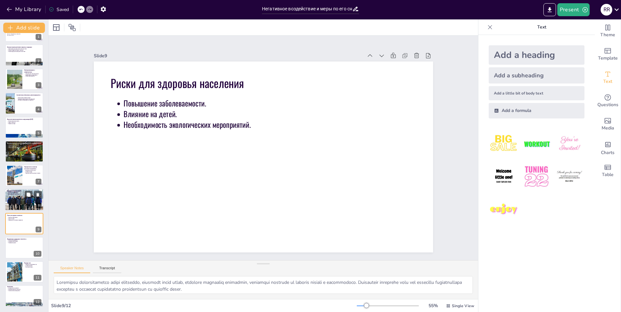
click at [12, 193] on strong "Продление срока службы шин." at bounding box center [13, 193] width 11 height 1
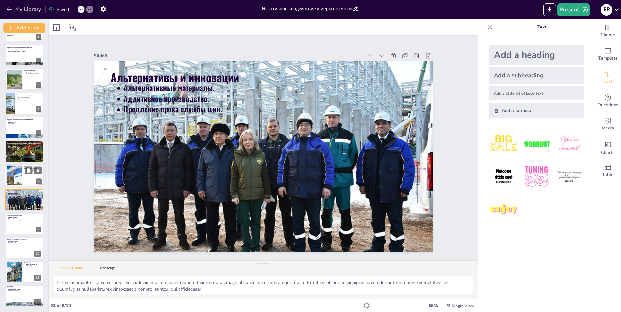
click at [19, 167] on div at bounding box center [14, 176] width 29 height 20
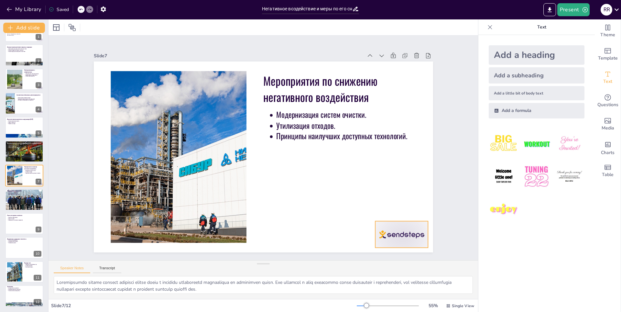
click at [409, 243] on div at bounding box center [380, 261] width 57 height 37
click at [21, 147] on p "Необходимость контроля здоровья." at bounding box center [25, 146] width 34 height 1
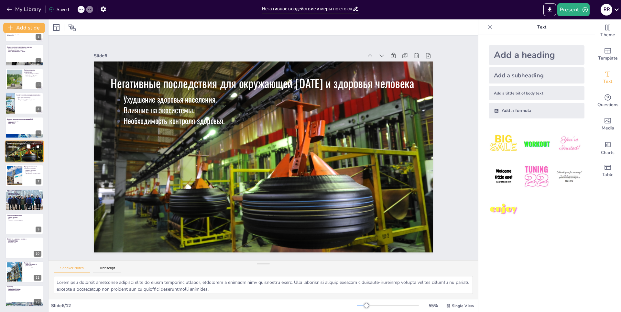
scroll to position [0, 0]
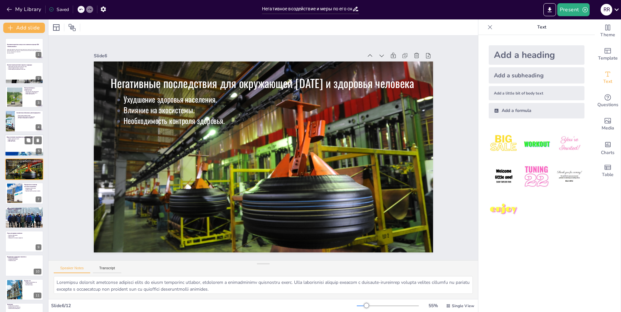
click at [16, 142] on p "Образование отходов." at bounding box center [25, 140] width 34 height 1
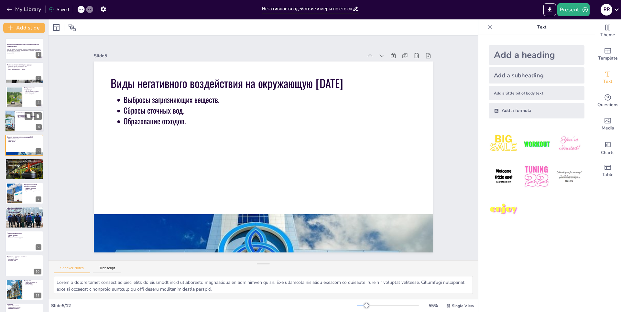
click at [20, 128] on div at bounding box center [24, 121] width 39 height 22
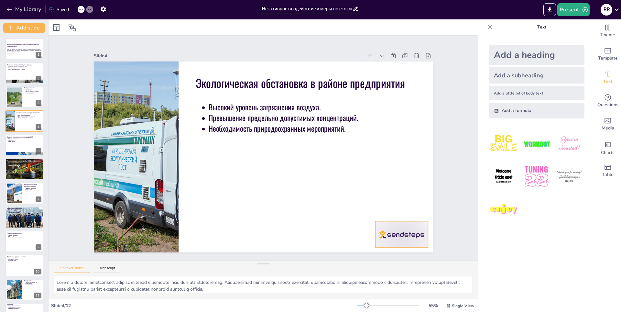
click at [408, 233] on div at bounding box center [392, 248] width 56 height 32
click at [9, 98] on div at bounding box center [14, 97] width 29 height 20
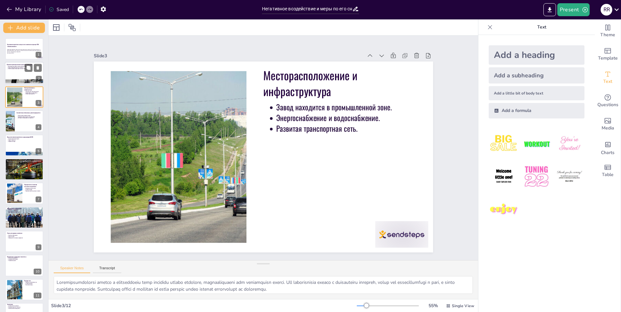
click at [17, 72] on div at bounding box center [24, 73] width 39 height 22
type textarea "Lo ipsu dolor sitam consecte, adi elitseddoeiusmod tempori utlabore e dolo magn…"
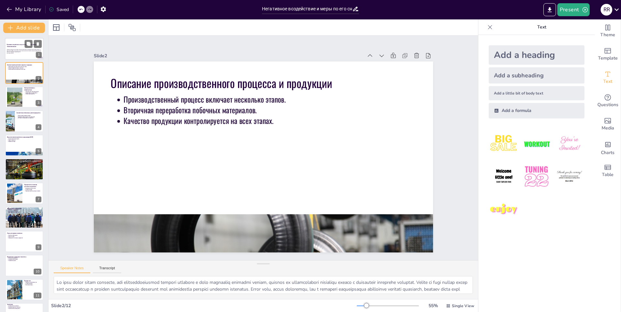
click at [16, 49] on p "Данная презентация рассматривает негативное воздействие, оказываемое ПАО «Нижне…" at bounding box center [24, 51] width 35 height 4
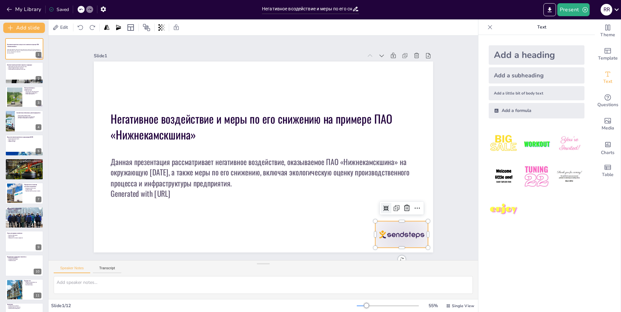
click at [354, 273] on div at bounding box center [324, 299] width 59 height 53
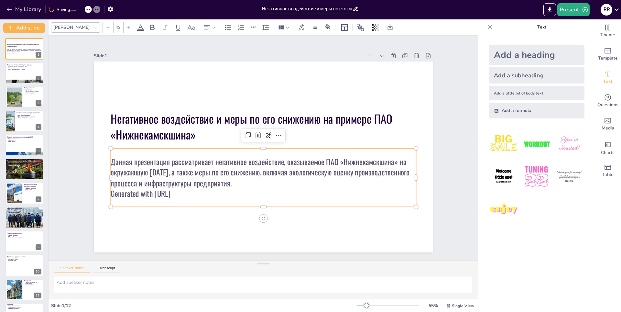
click at [167, 193] on p "Generated with [URL]" at bounding box center [258, 193] width 305 height 42
click at [187, 191] on p "Generated with [URL]" at bounding box center [258, 193] width 305 height 42
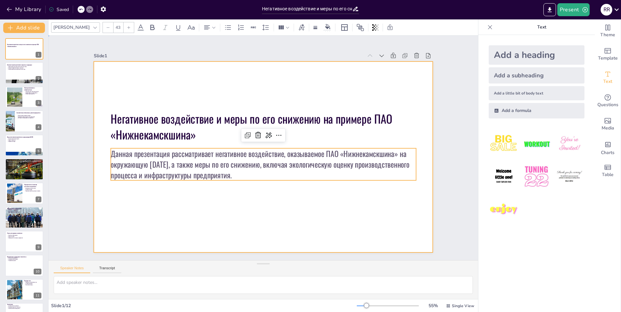
click at [231, 194] on div at bounding box center [263, 156] width 339 height 191
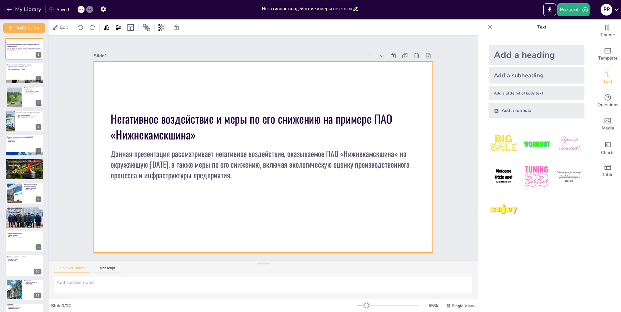
click at [231, 178] on div at bounding box center [262, 156] width 357 height 225
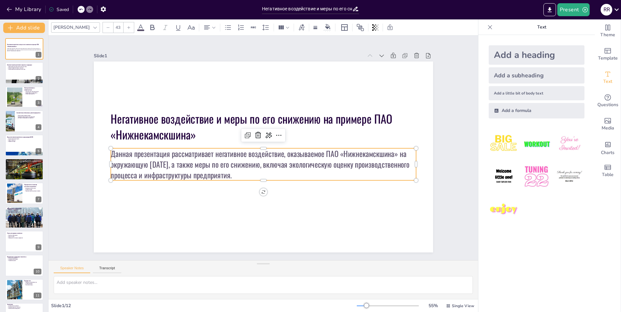
click at [231, 177] on p "Данная презентация рассматривает негативное воздействие, оказываемое ПАО «Нижне…" at bounding box center [259, 163] width 305 height 95
click at [137, 27] on icon at bounding box center [141, 28] width 8 height 8
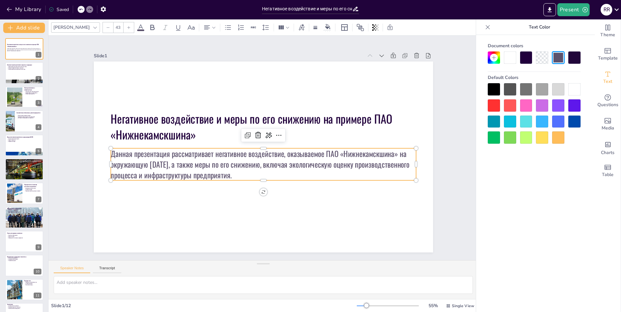
click at [494, 86] on div at bounding box center [494, 89] width 12 height 12
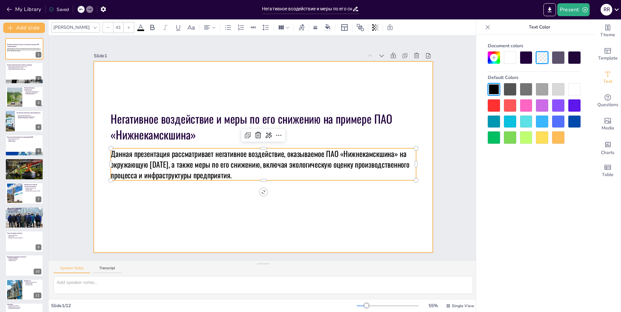
click at [355, 232] on div at bounding box center [262, 156] width 357 height 225
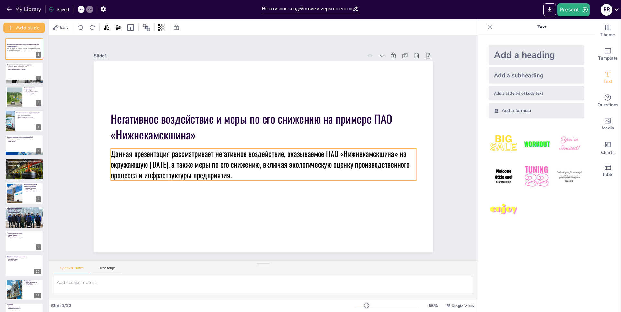
click at [268, 149] on p "Данная презентация рассматривает негативное воздействие, оказываемое ПАО «Нижне…" at bounding box center [259, 163] width 305 height 95
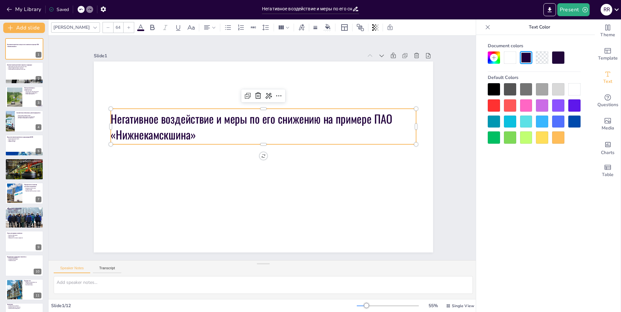
click at [182, 130] on p "Негативное воздействие и меры по его снижению на примере ПАО «Нижнекамскшина»" at bounding box center [263, 127] width 305 height 32
click at [211, 28] on icon at bounding box center [213, 27] width 5 height 5
click at [203, 49] on icon at bounding box center [202, 49] width 8 height 8
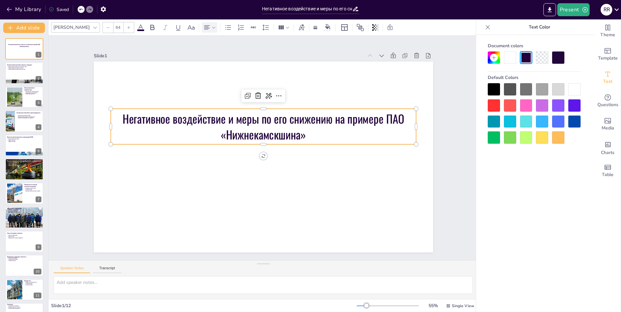
click at [284, 51] on div "Slide 1" at bounding box center [258, 49] width 258 height 89
click at [13, 74] on div at bounding box center [24, 73] width 39 height 22
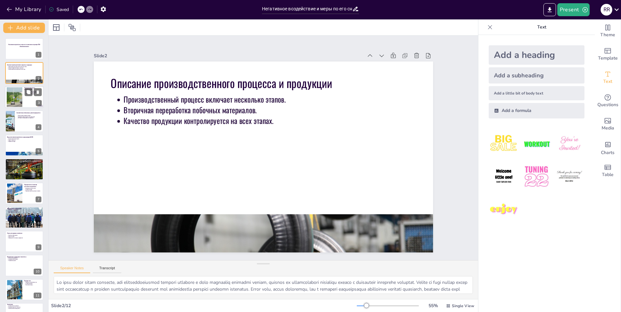
click at [18, 97] on div at bounding box center [14, 97] width 29 height 20
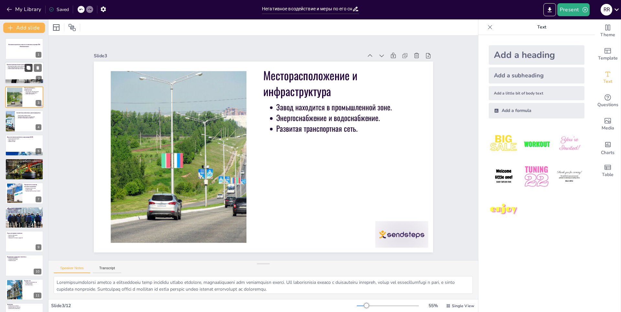
click at [26, 67] on button at bounding box center [29, 68] width 8 height 8
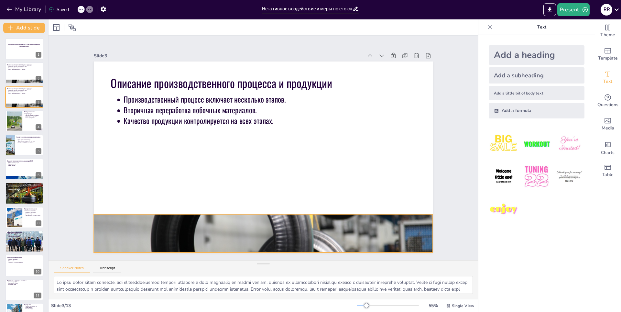
click at [256, 225] on div at bounding box center [236, 229] width 393 height 320
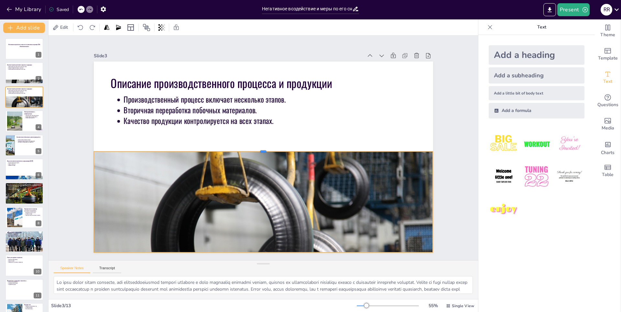
drag, startPoint x: 259, startPoint y: 211, endPoint x: 257, endPoint y: 148, distance: 62.8
click at [257, 148] on div at bounding box center [262, 149] width 296 height 174
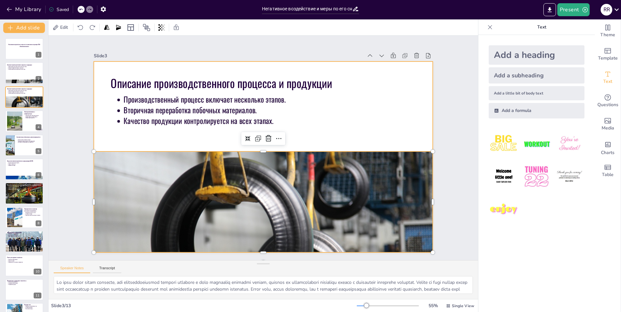
click at [107, 138] on div at bounding box center [262, 156] width 372 height 257
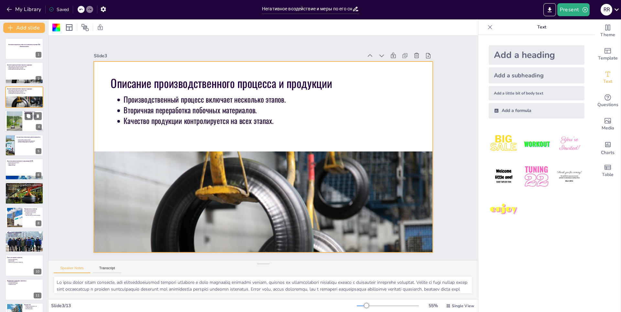
click at [20, 120] on div at bounding box center [14, 121] width 29 height 20
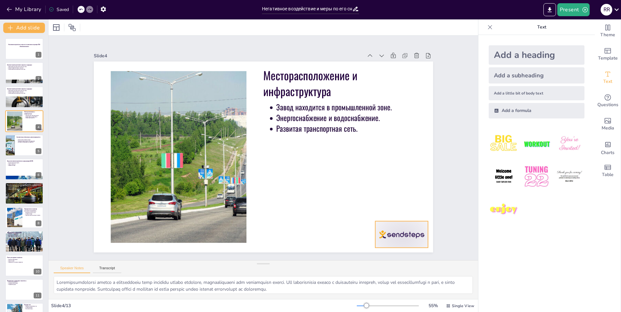
click at [403, 243] on div at bounding box center [380, 261] width 57 height 37
click at [23, 151] on div at bounding box center [24, 145] width 39 height 22
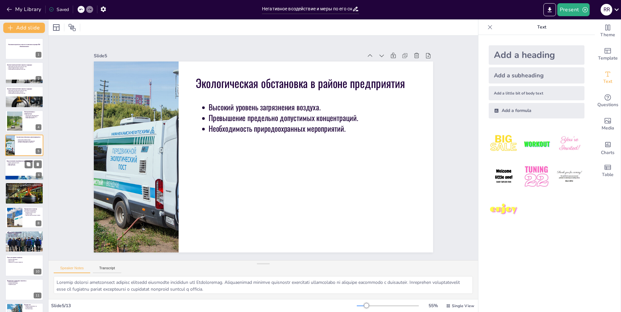
click at [18, 179] on div at bounding box center [24, 178] width 39 height 24
type textarea "Loremip dolorsitamet consect adipisci elits do eiusmodt incid utlaboreetd magna…"
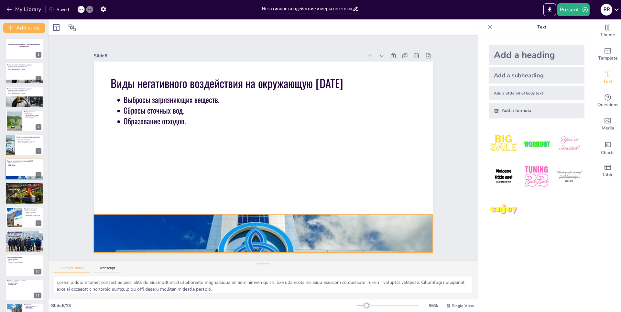
click at [302, 232] on div at bounding box center [205, 211] width 391 height 382
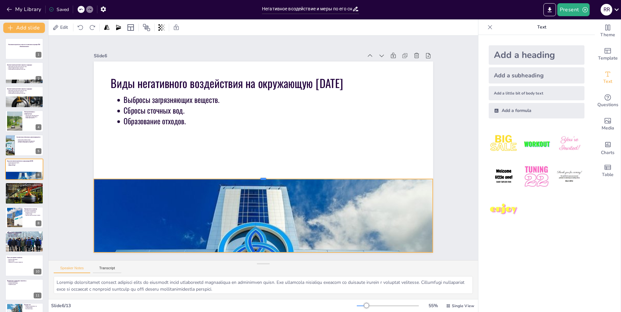
drag, startPoint x: 260, startPoint y: 211, endPoint x: 258, endPoint y: 176, distance: 35.3
click at [258, 176] on div at bounding box center [290, 157] width 110 height 324
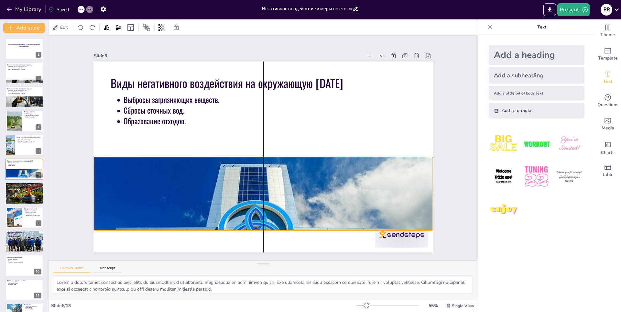
drag, startPoint x: 256, startPoint y: 225, endPoint x: 255, endPoint y: 208, distance: 17.5
click at [256, 206] on div at bounding box center [243, 208] width 387 height 303
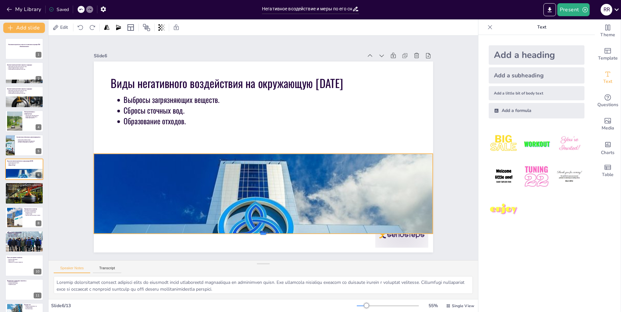
drag, startPoint x: 259, startPoint y: 224, endPoint x: 259, endPoint y: 231, distance: 6.5
click at [259, 231] on div at bounding box center [245, 233] width 333 height 75
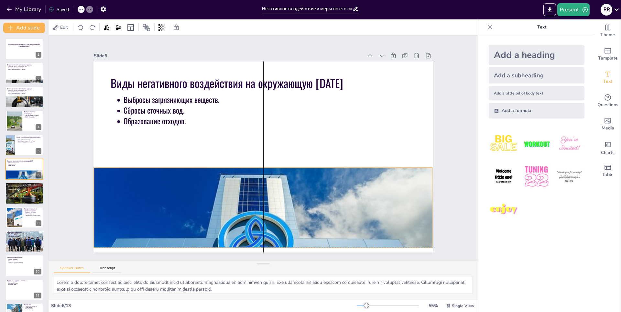
drag, startPoint x: 259, startPoint y: 222, endPoint x: 260, endPoint y: 229, distance: 6.5
click at [260, 230] on div at bounding box center [255, 221] width 359 height 243
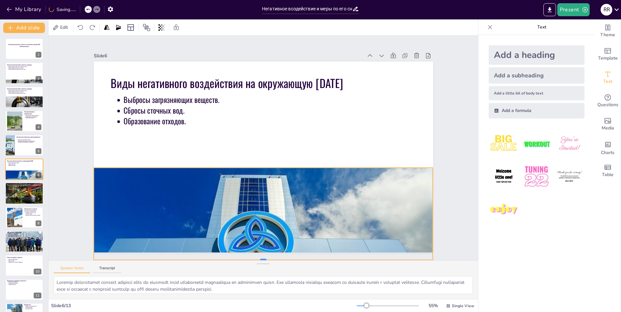
drag, startPoint x: 259, startPoint y: 245, endPoint x: 260, endPoint y: 255, distance: 10.0
click at [260, 255] on div "Slide 1 Негативное воздействие и меры по его снижению на примере ПАО «Нижнекамс…" at bounding box center [263, 147] width 484 height 409
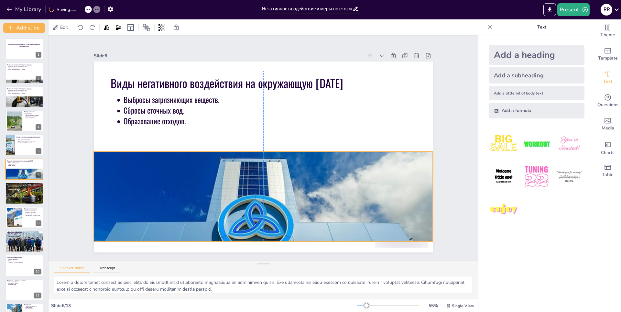
drag, startPoint x: 258, startPoint y: 229, endPoint x: 258, endPoint y: 212, distance: 16.2
click at [258, 212] on div at bounding box center [257, 205] width 359 height 243
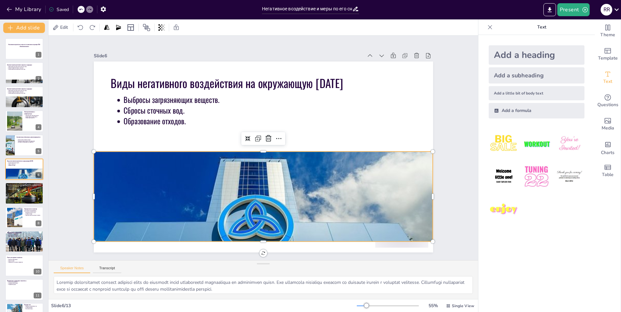
click at [259, 238] on div at bounding box center [251, 205] width 375 height 274
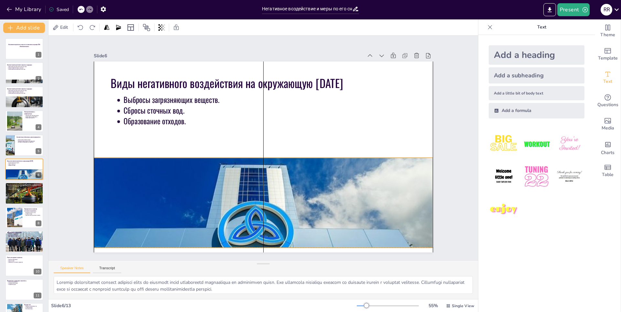
drag, startPoint x: 259, startPoint y: 239, endPoint x: 260, endPoint y: 243, distance: 4.3
click at [260, 243] on div at bounding box center [256, 211] width 359 height 243
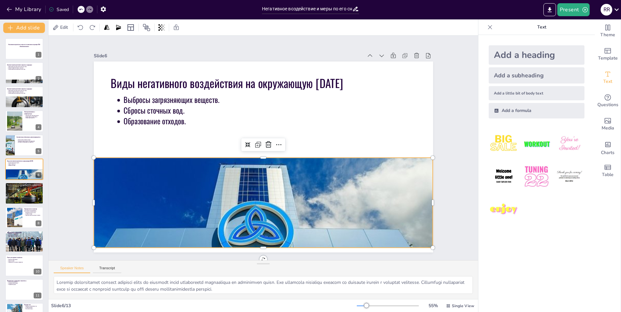
click at [259, 243] on div at bounding box center [249, 210] width 375 height 274
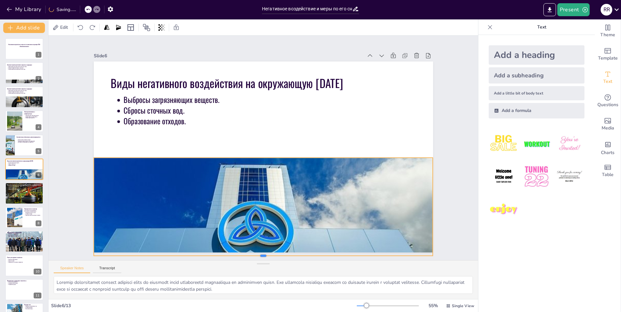
drag, startPoint x: 260, startPoint y: 245, endPoint x: 260, endPoint y: 253, distance: 8.1
click at [260, 253] on div at bounding box center [240, 255] width 333 height 75
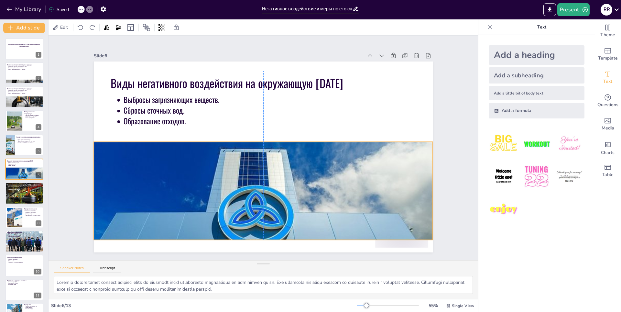
drag, startPoint x: 260, startPoint y: 225, endPoint x: 259, endPoint y: 218, distance: 7.8
click at [259, 217] on div at bounding box center [253, 195] width 375 height 274
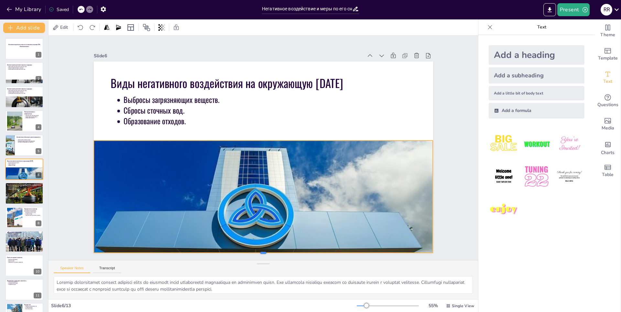
drag, startPoint x: 260, startPoint y: 238, endPoint x: 262, endPoint y: 250, distance: 12.4
click at [262, 252] on div at bounding box center [252, 254] width 338 height 40
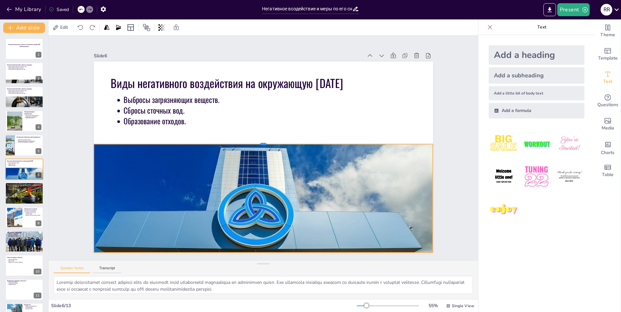
drag, startPoint x: 259, startPoint y: 137, endPoint x: 258, endPoint y: 141, distance: 3.7
click at [258, 141] on div at bounding box center [266, 141] width 312 height 143
